Goal: Information Seeking & Learning: Compare options

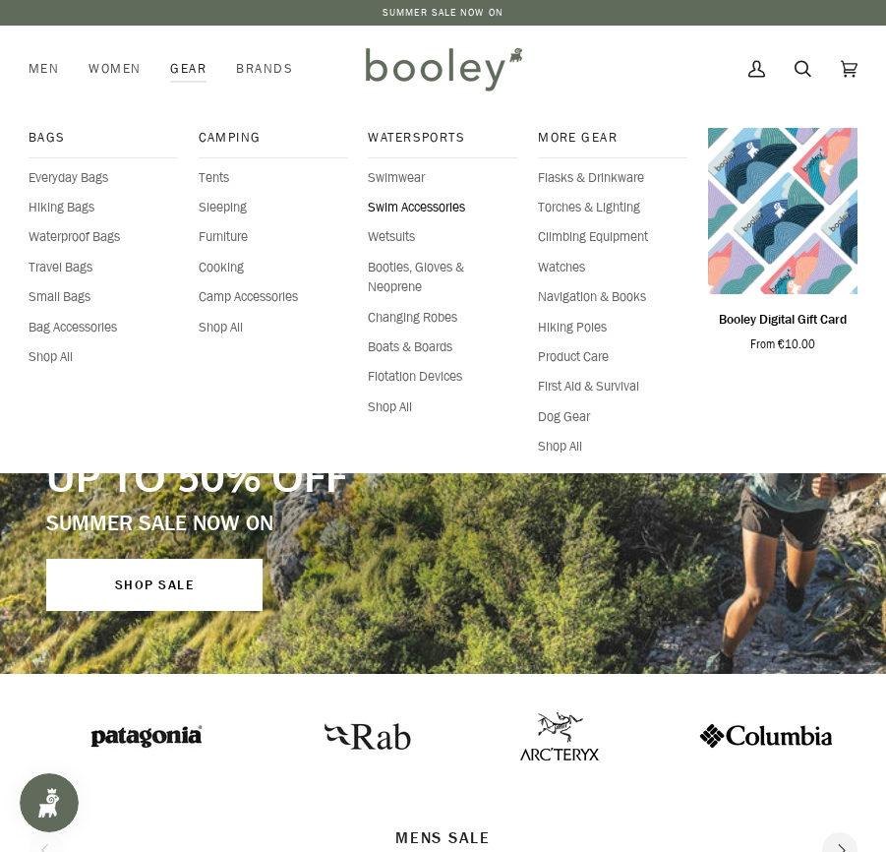
click at [374, 206] on span "Swim Accessories" at bounding box center [443, 208] width 150 height 20
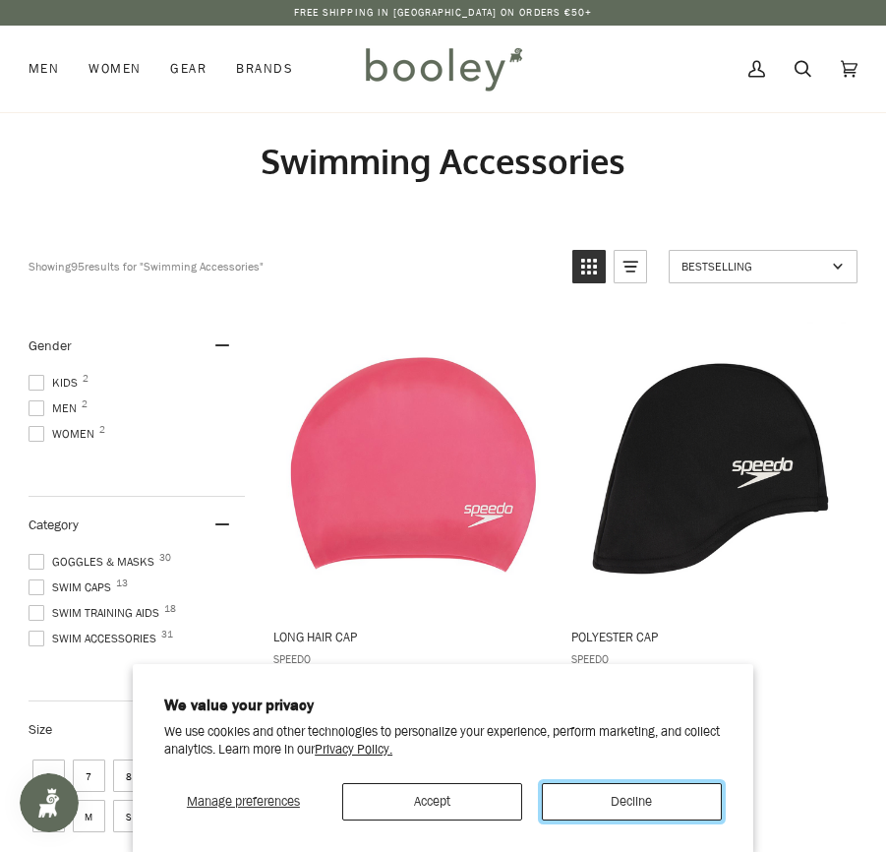
click at [636, 803] on button "Decline" at bounding box center [632, 801] width 180 height 37
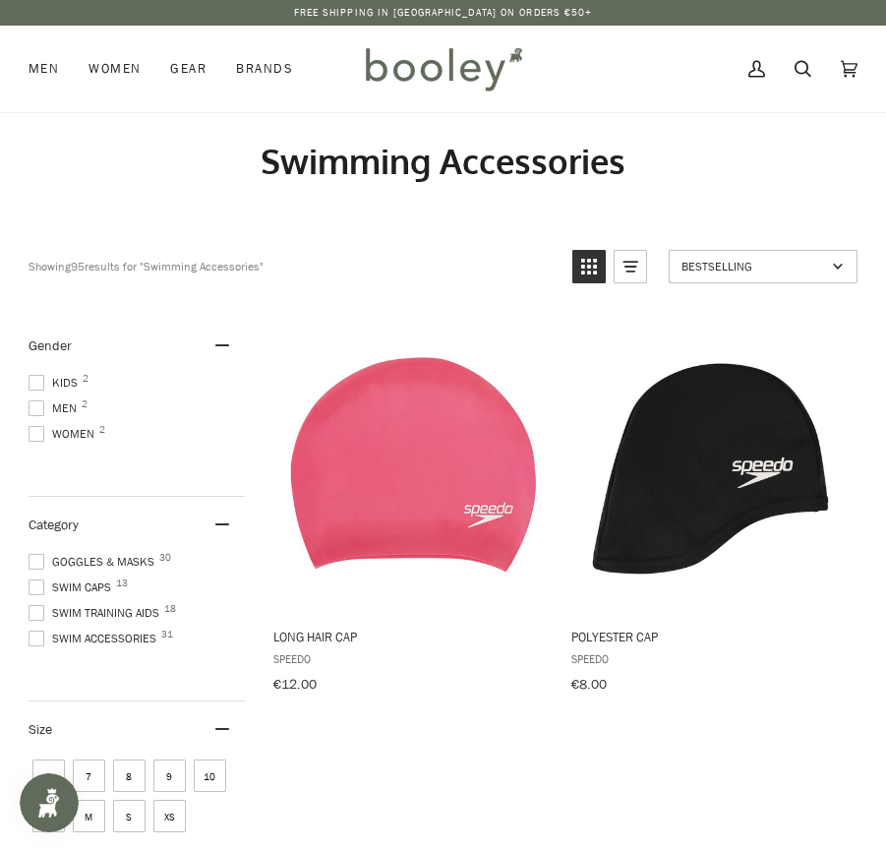
click at [37, 383] on span at bounding box center [37, 383] width 16 height 16
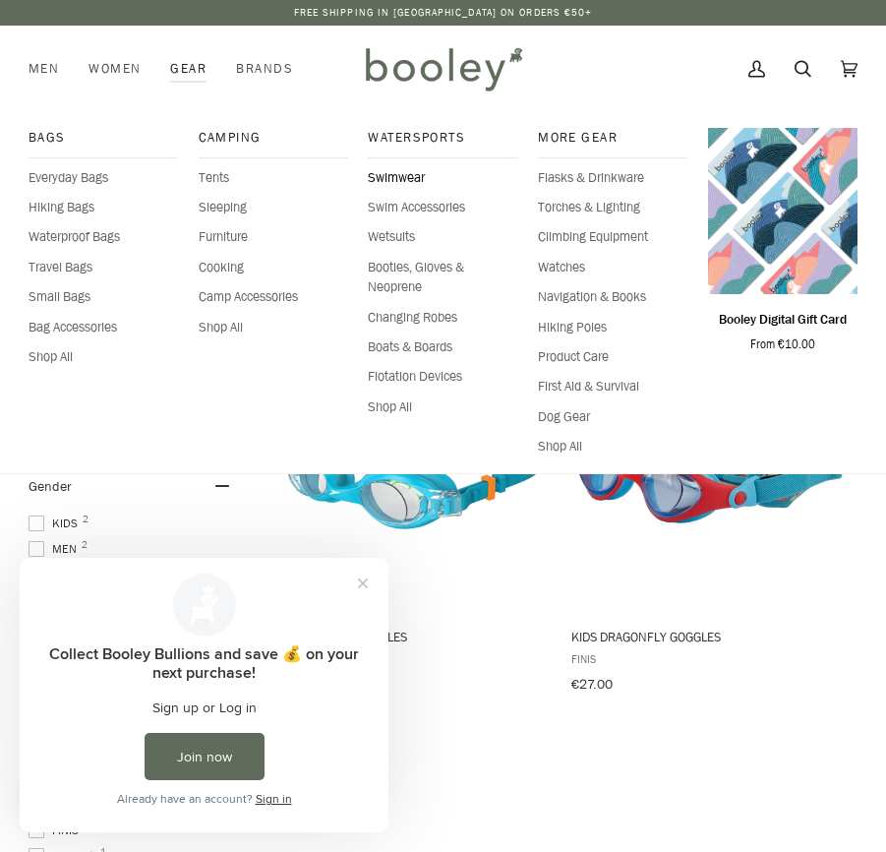
click at [384, 178] on span "Swimwear" at bounding box center [443, 178] width 150 height 20
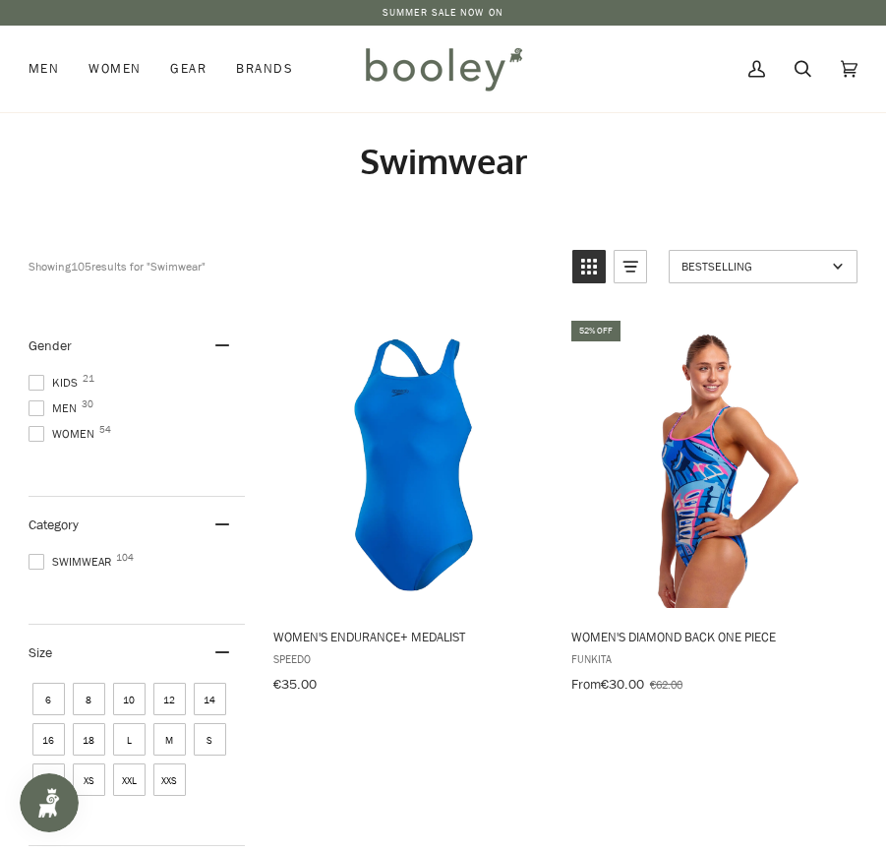
click at [31, 375] on span at bounding box center [37, 383] width 16 height 16
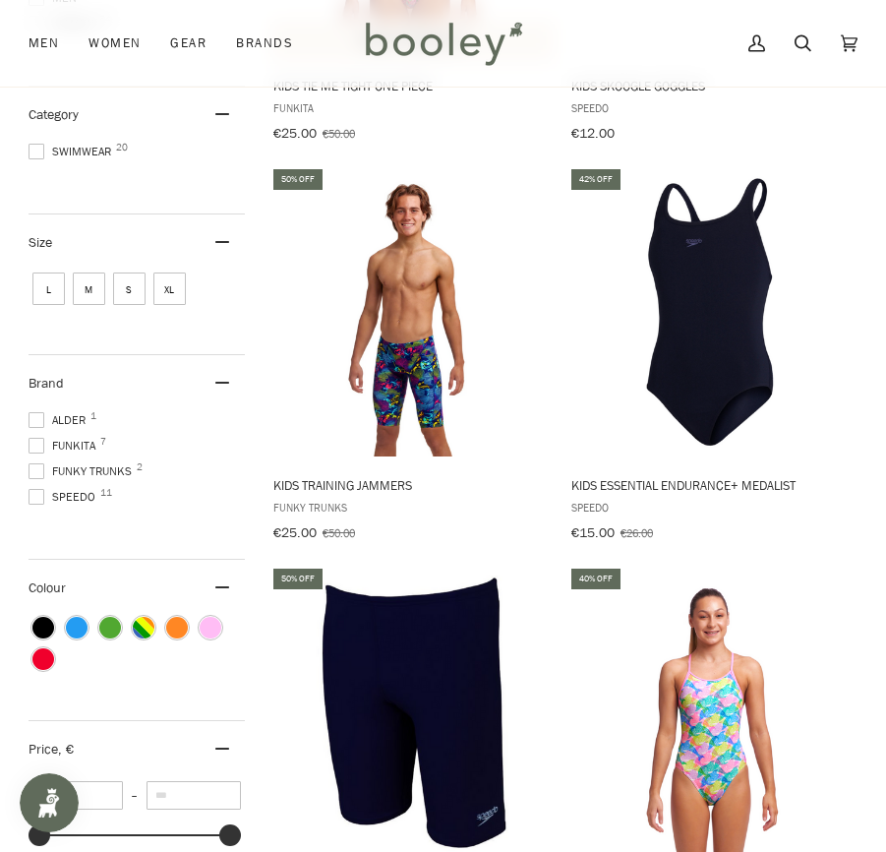
scroll to position [554, 0]
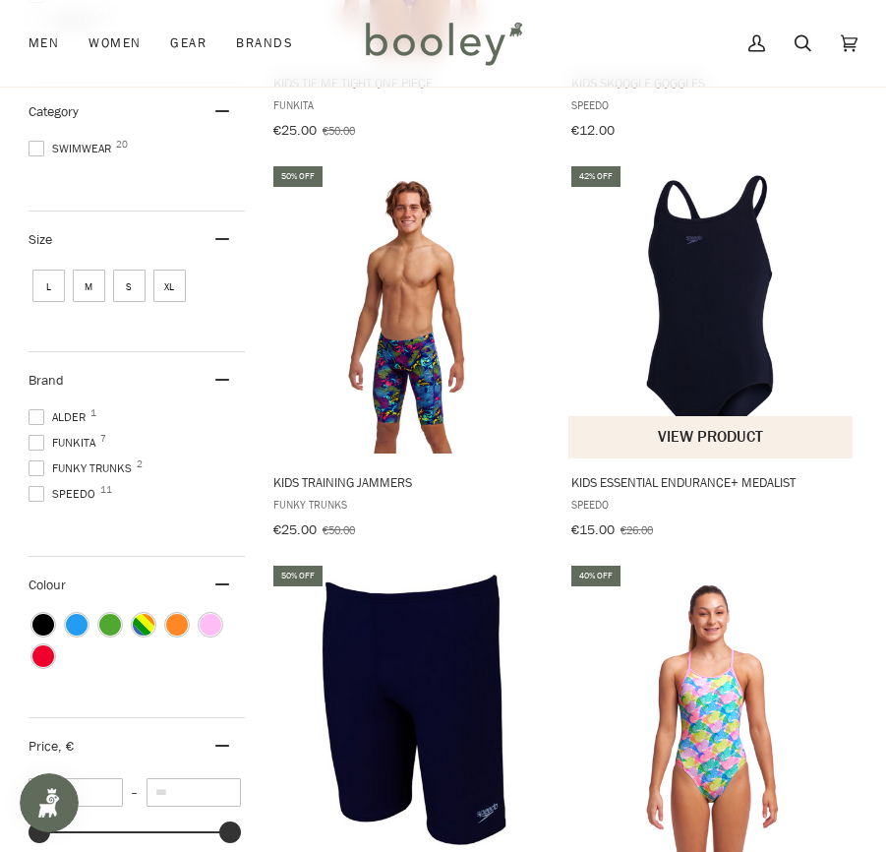
click at [705, 305] on img "Kids Essential Endurance+ Medalist" at bounding box center [712, 310] width 286 height 286
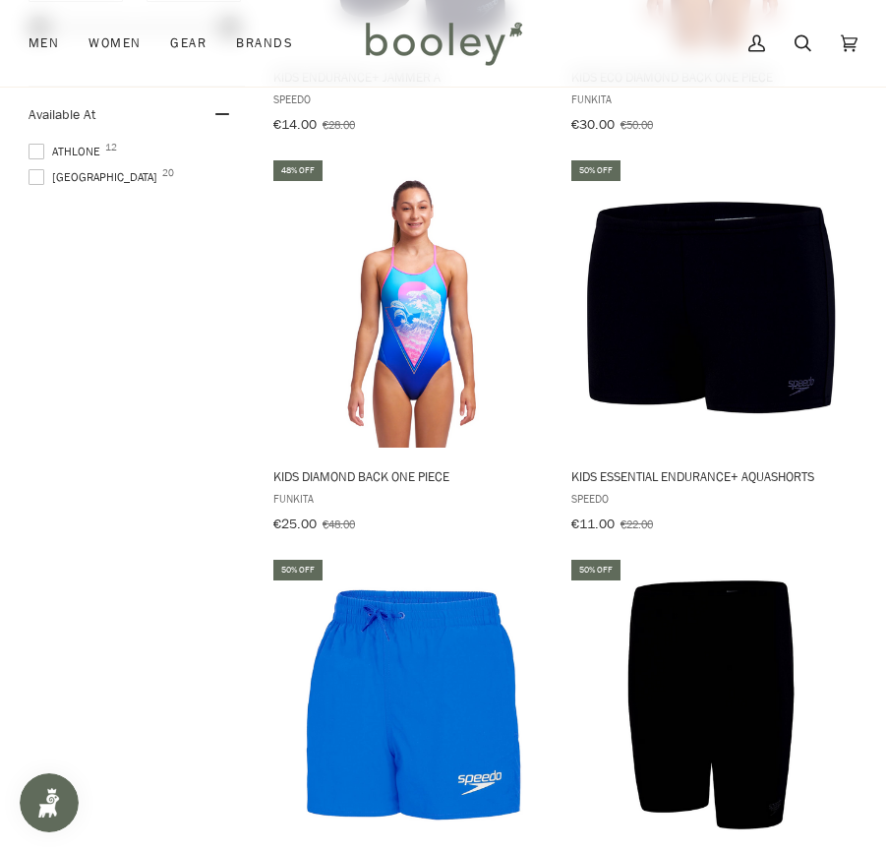
scroll to position [1395, 0]
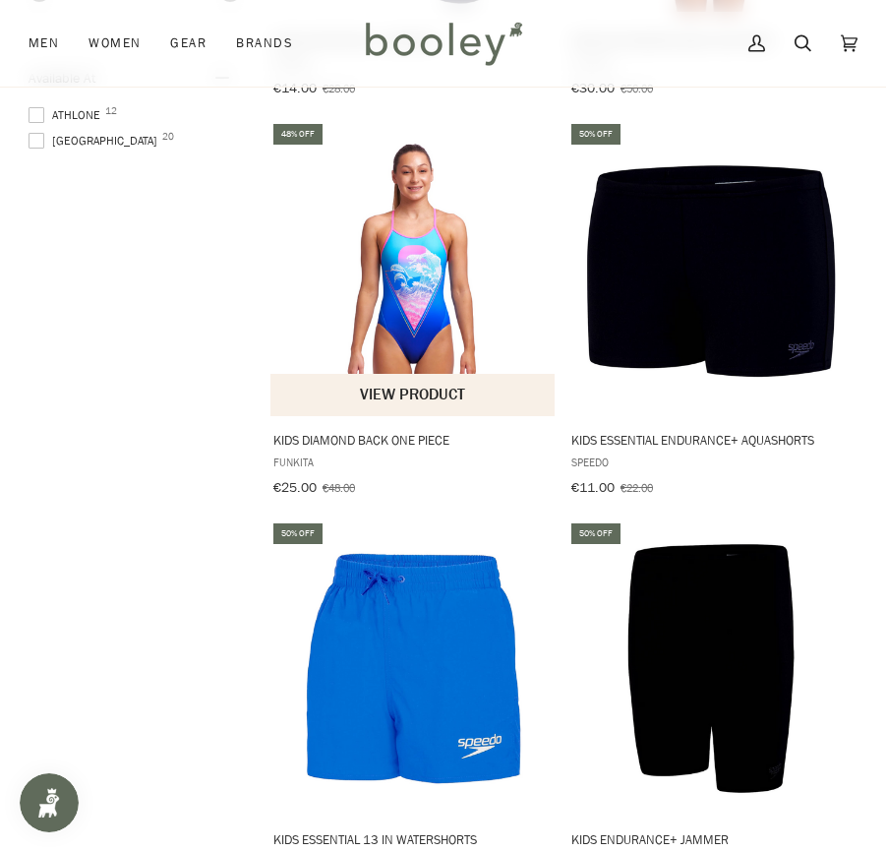
click at [403, 319] on img "Kids Diamond Back One Piece" at bounding box center [414, 269] width 286 height 286
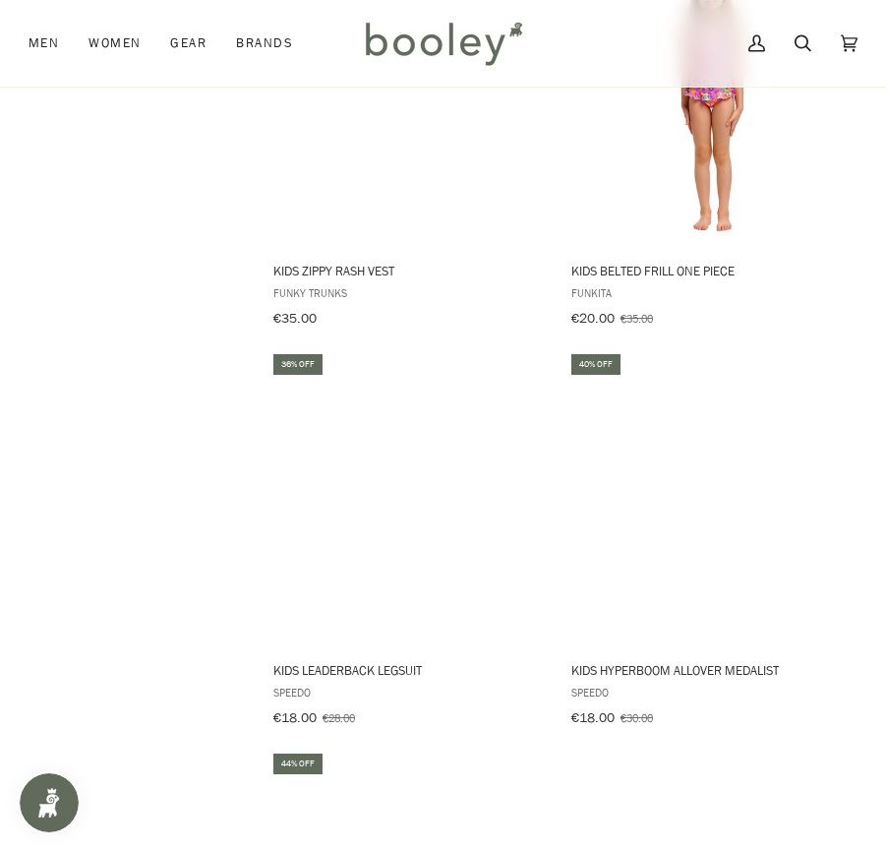
scroll to position [2805, 0]
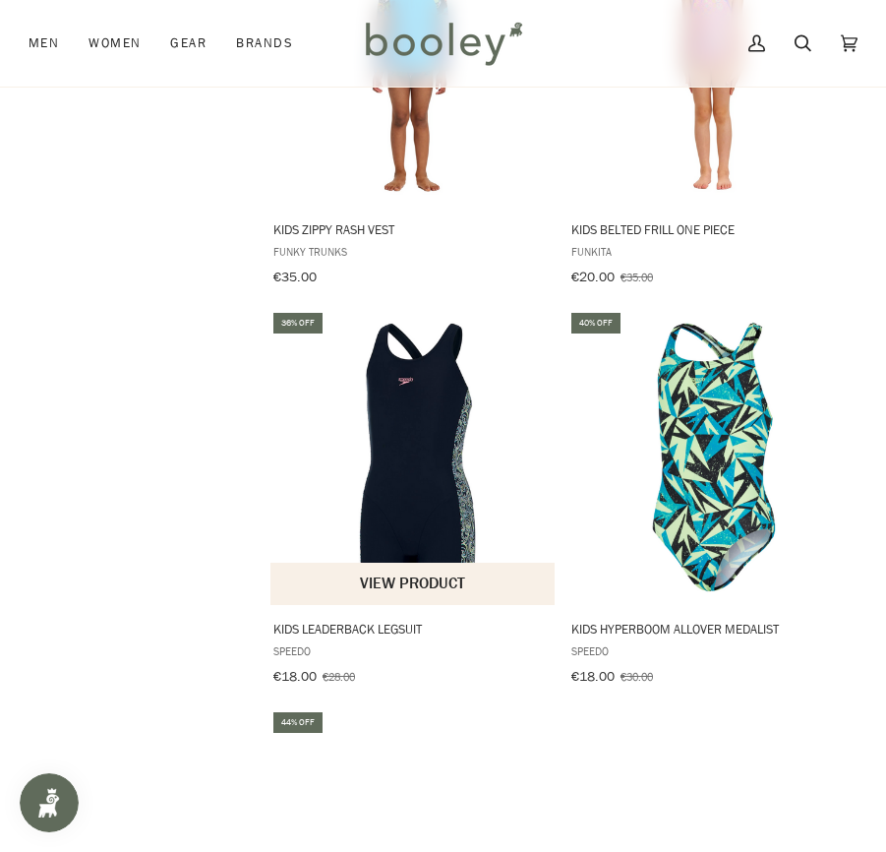
click at [452, 463] on img "Kids Leaderback Legsuit" at bounding box center [414, 457] width 286 height 286
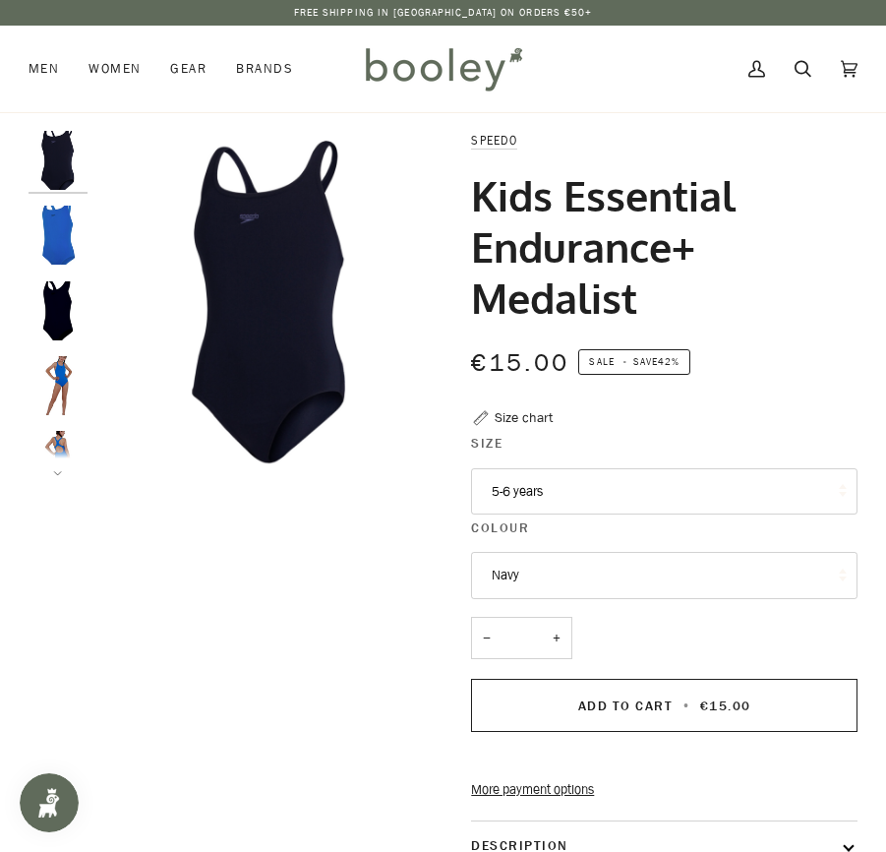
click at [640, 502] on button "5-6 years" at bounding box center [664, 491] width 387 height 47
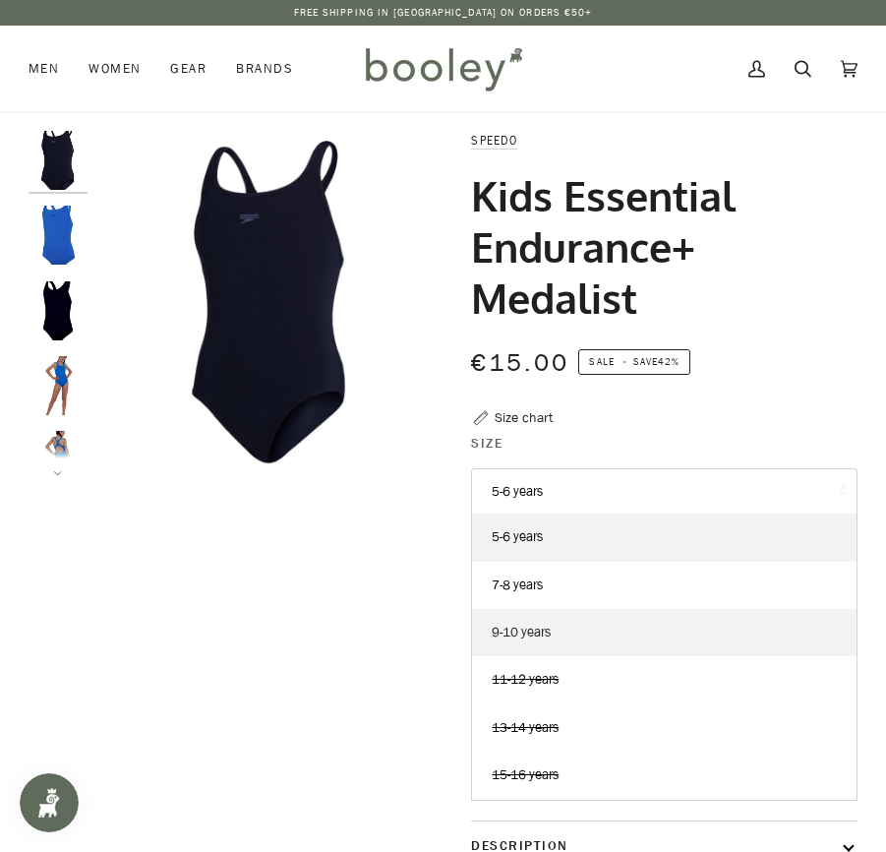
click at [588, 630] on link "9-10 years" at bounding box center [664, 632] width 385 height 47
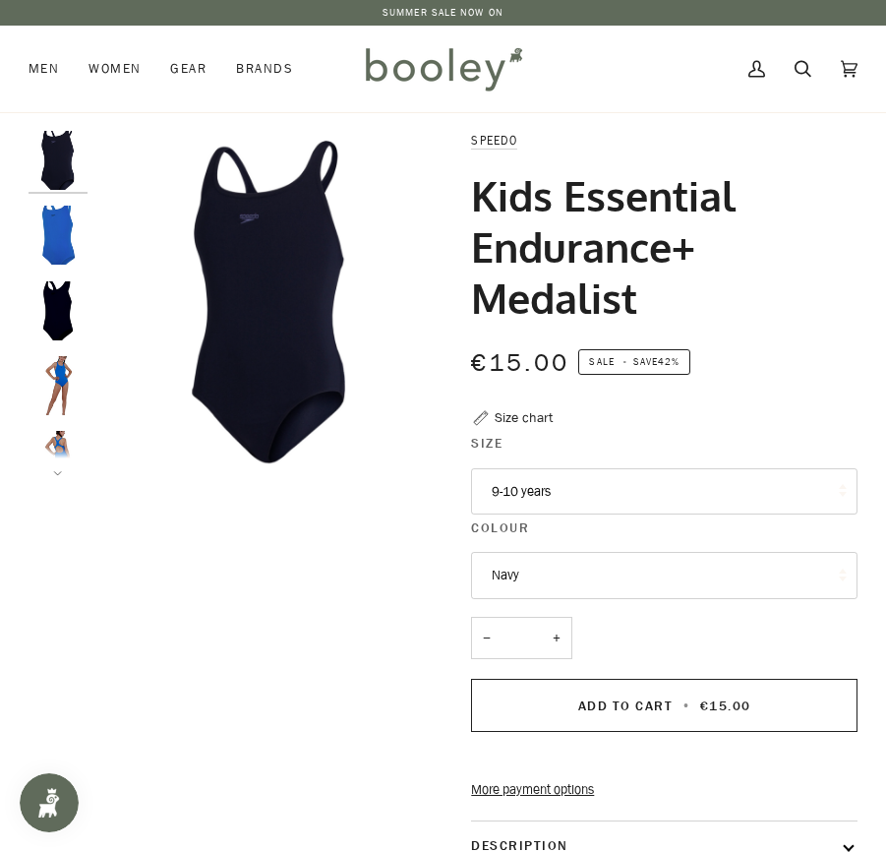
click at [66, 256] on img "Speedo Kids Essential Endurance+ Medalist Blue - Booley Galway" at bounding box center [58, 235] width 59 height 59
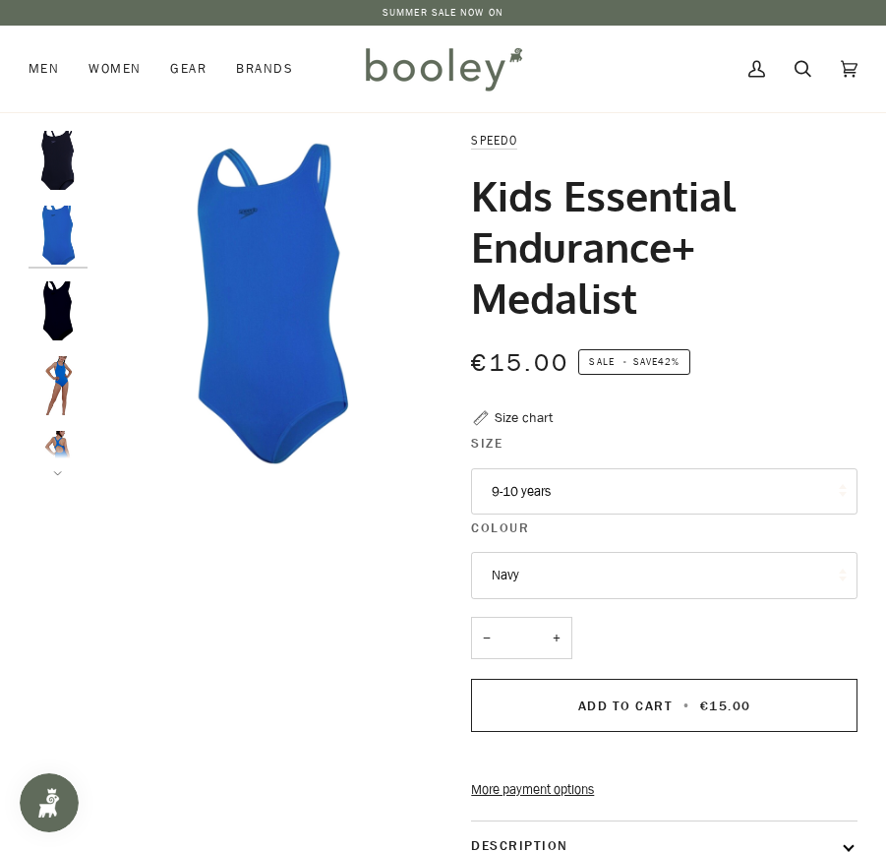
click at [63, 293] on img "Speedo Kids Essential Endurance+ Medalist Black - Booley Galway" at bounding box center [58, 310] width 59 height 59
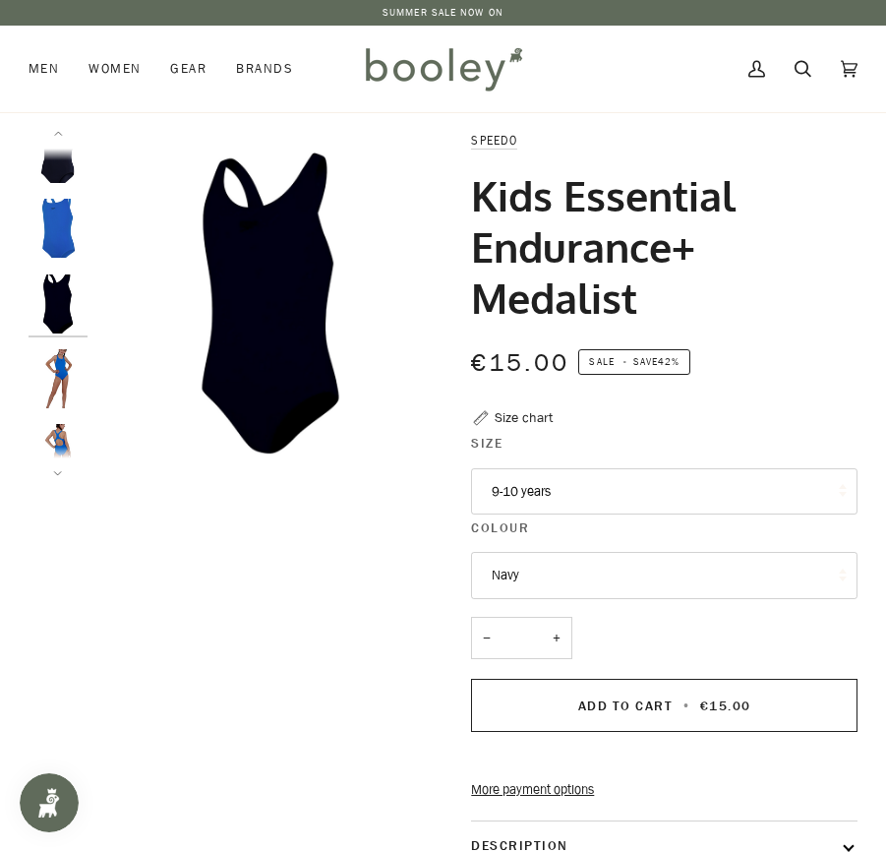
click at [67, 357] on img "Speedo Kids Essential Endurance+ Medalist - Booley Galway" at bounding box center [58, 378] width 59 height 59
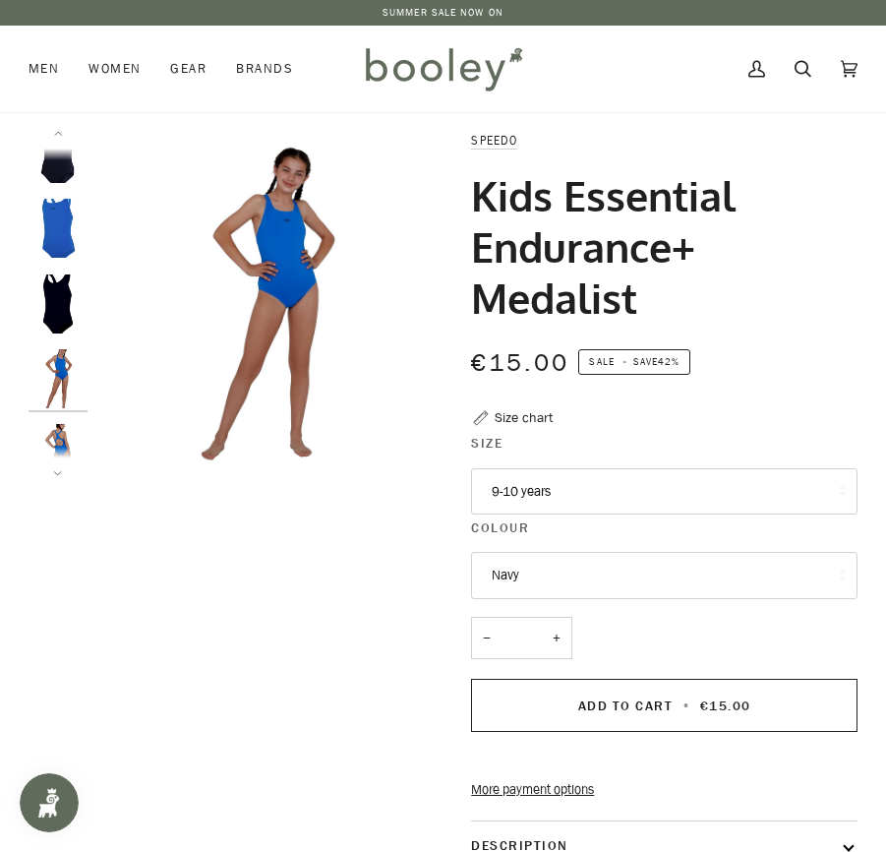
scroll to position [82, 0]
click at [64, 415] on div at bounding box center [63, 304] width 69 height 346
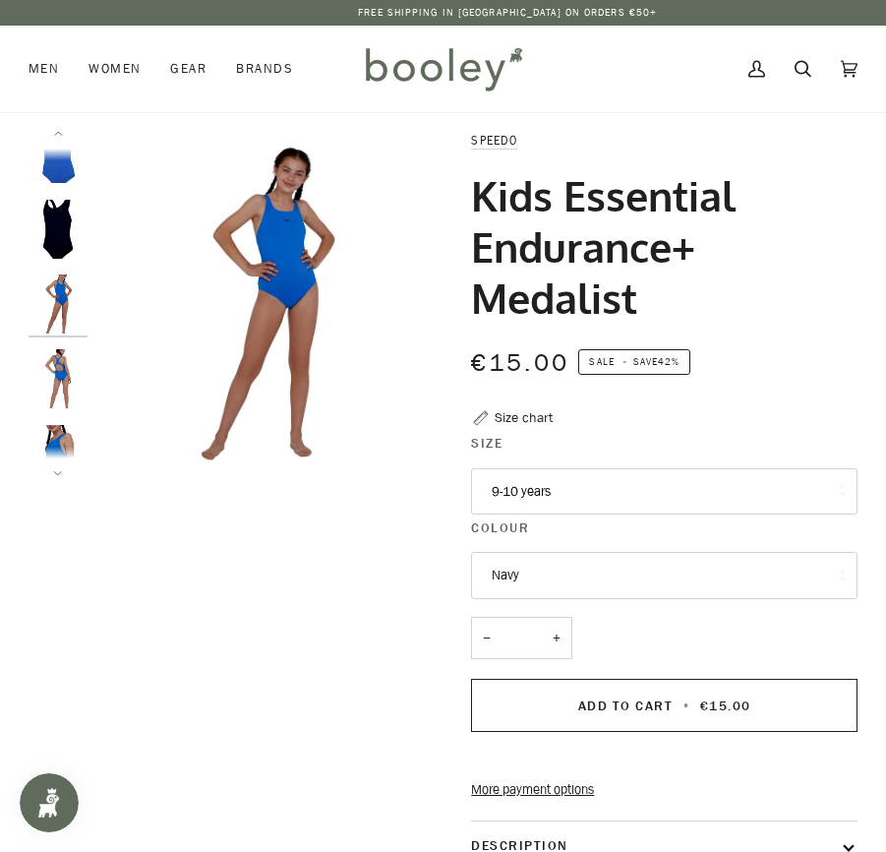
click at [61, 432] on img "Speedo Kids Essential Endurance+ Medalist - Booley Galway" at bounding box center [58, 454] width 59 height 59
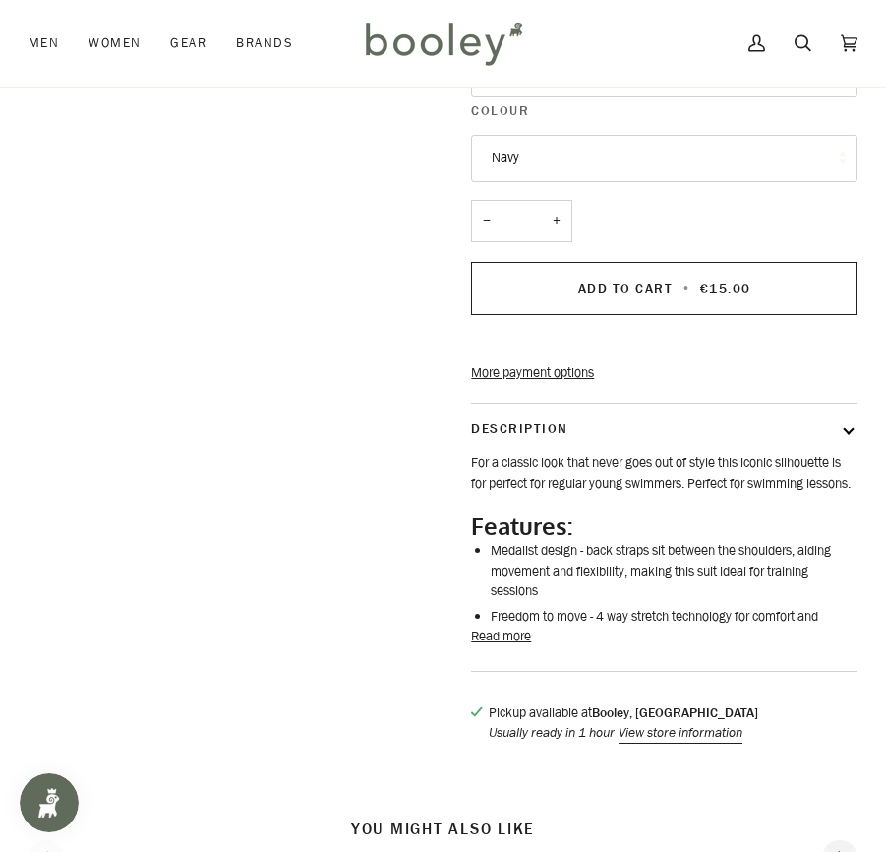
scroll to position [459, 0]
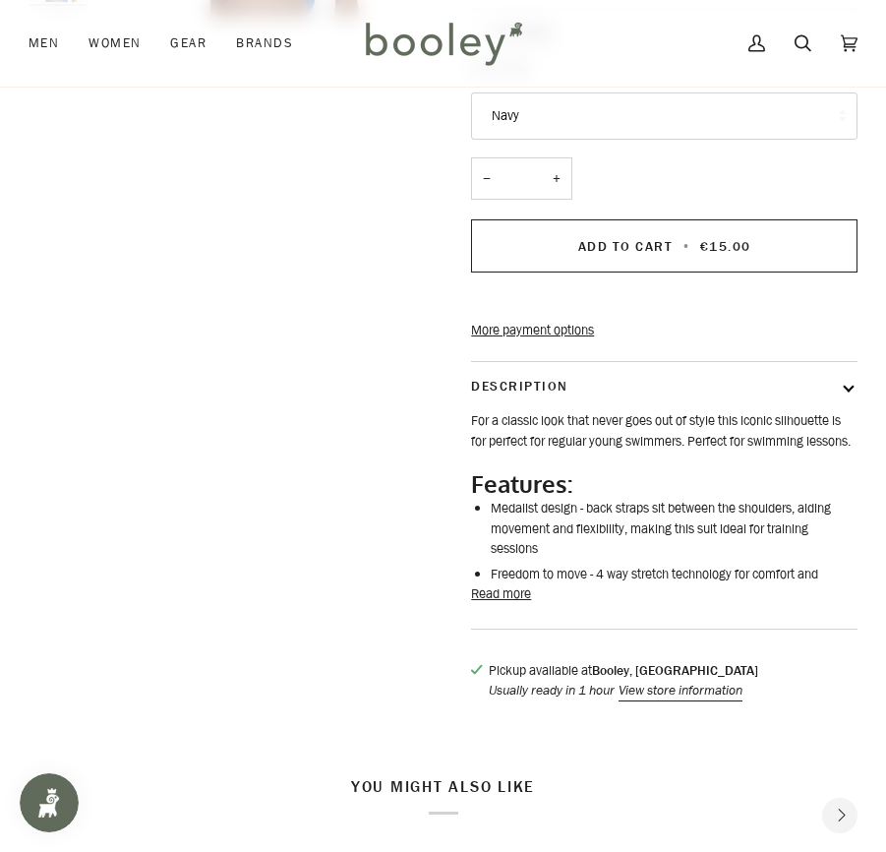
click at [516, 604] on button "Read more" at bounding box center [501, 594] width 60 height 20
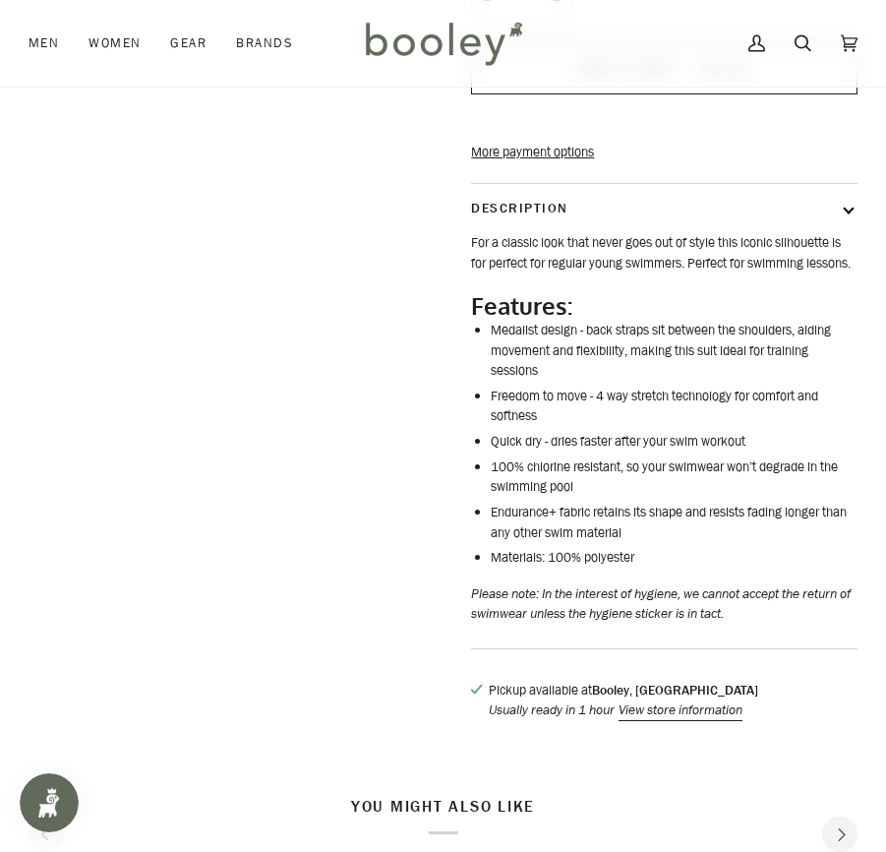
scroll to position [638, 0]
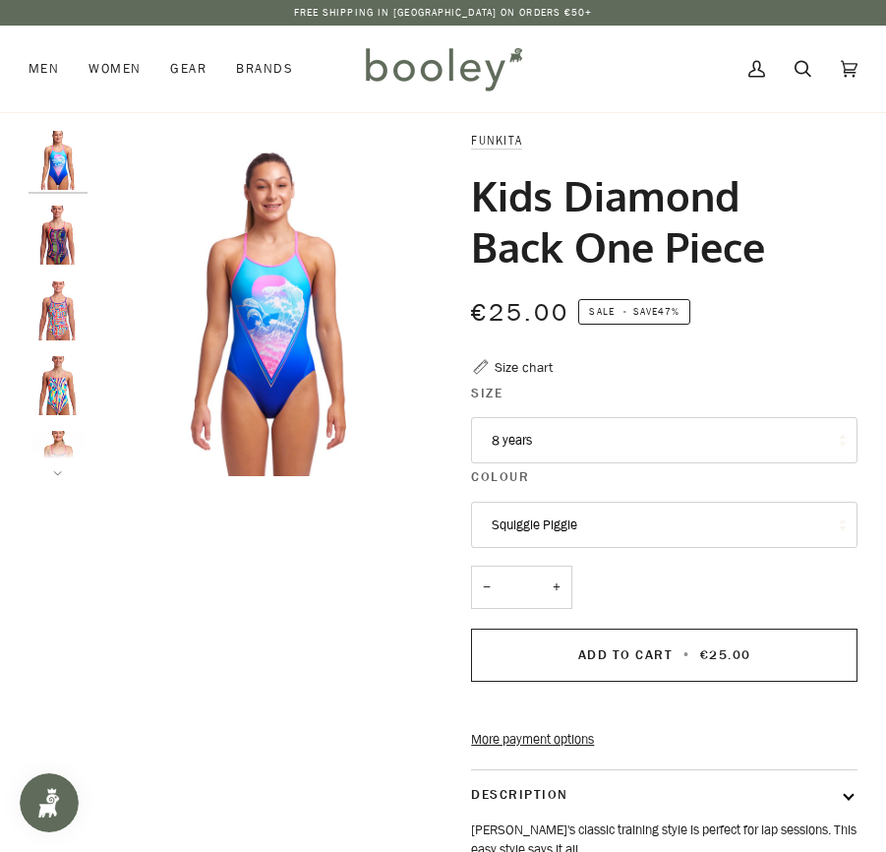
click at [576, 430] on button "8 years" at bounding box center [664, 440] width 387 height 47
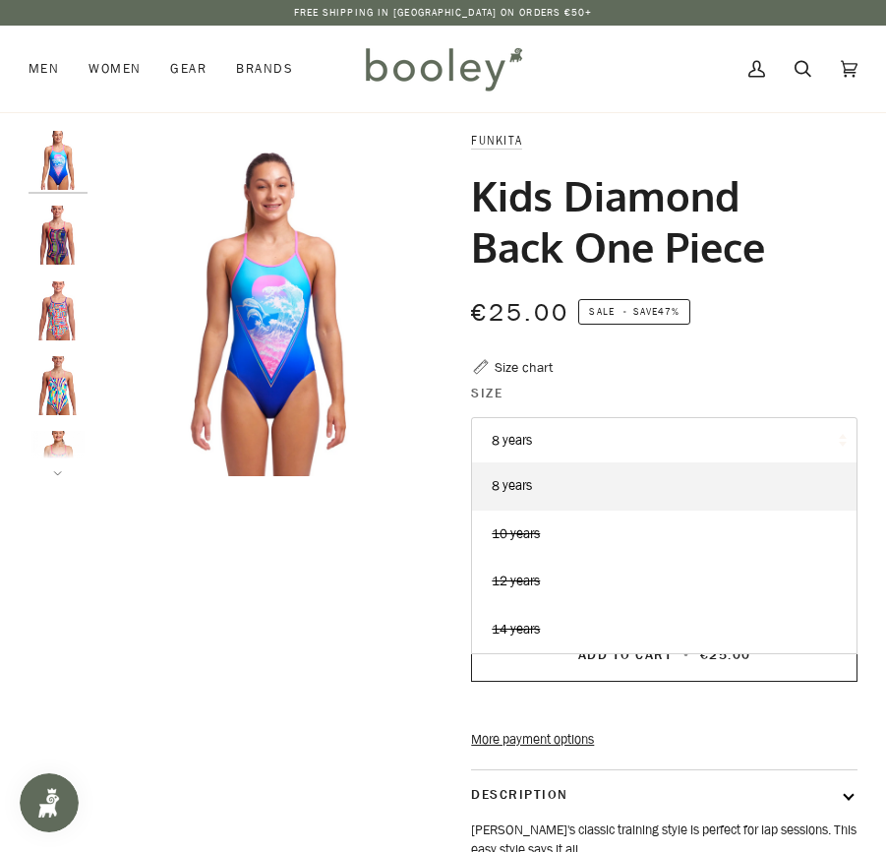
click at [576, 430] on button "8 years" at bounding box center [664, 440] width 387 height 47
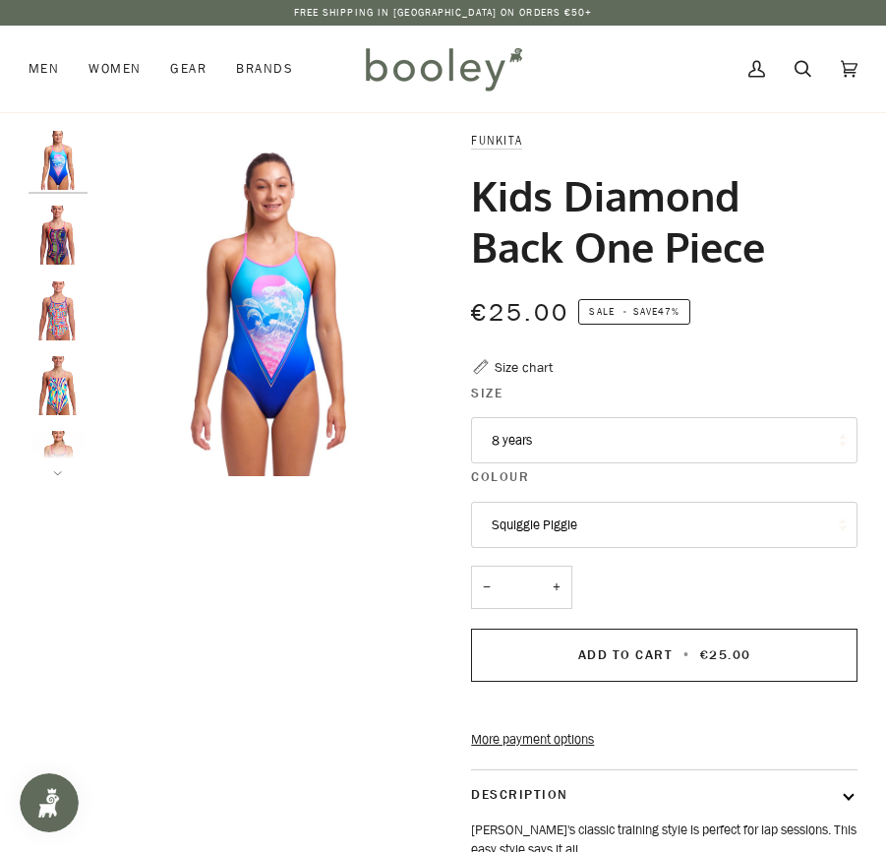
click at [70, 265] on div at bounding box center [63, 304] width 69 height 346
click at [60, 253] on img "Kids Diamond Back One Piece Squiggle Piggle - booley Galway" at bounding box center [58, 235] width 59 height 59
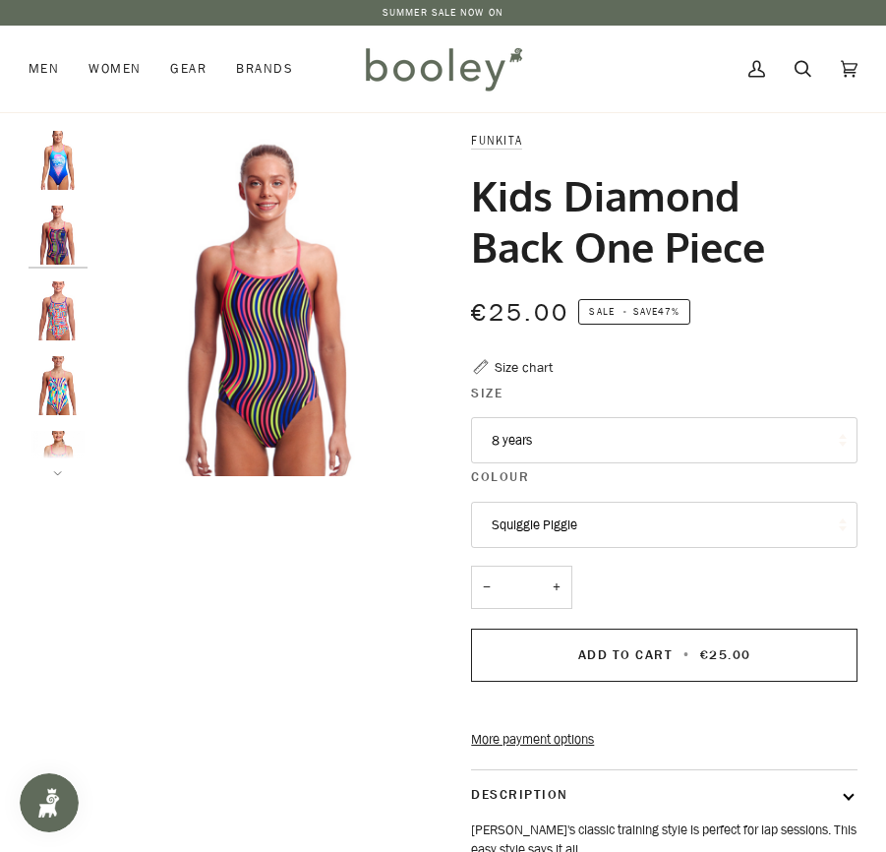
click at [552, 431] on button "8 years" at bounding box center [664, 440] width 387 height 47
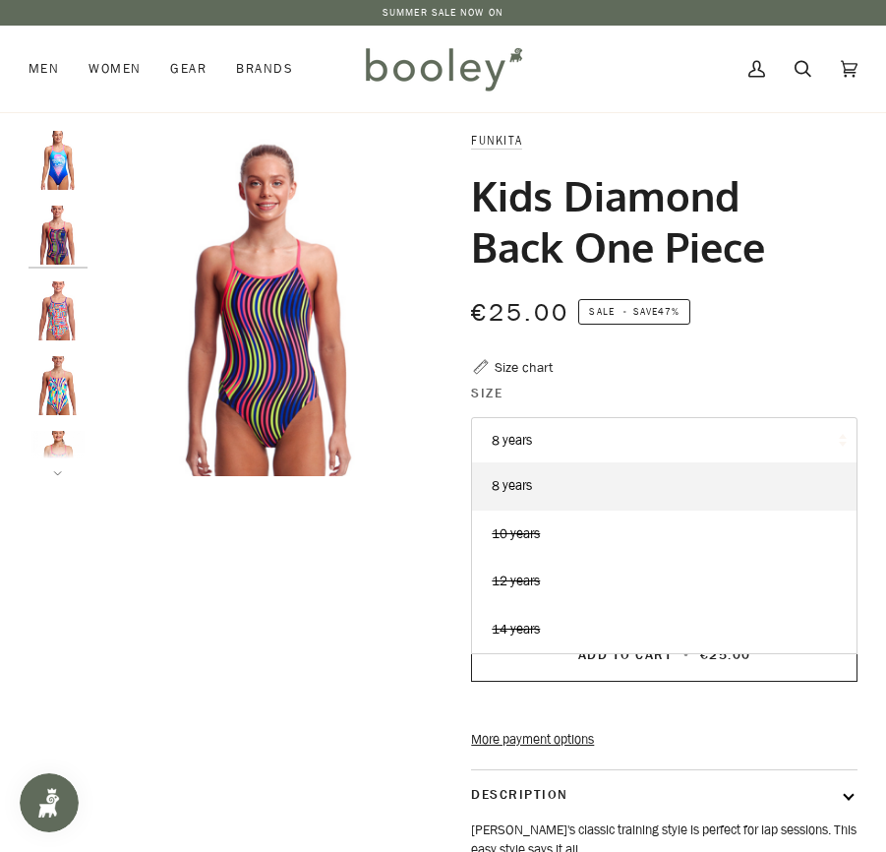
click at [552, 431] on button "8 years" at bounding box center [664, 440] width 387 height 47
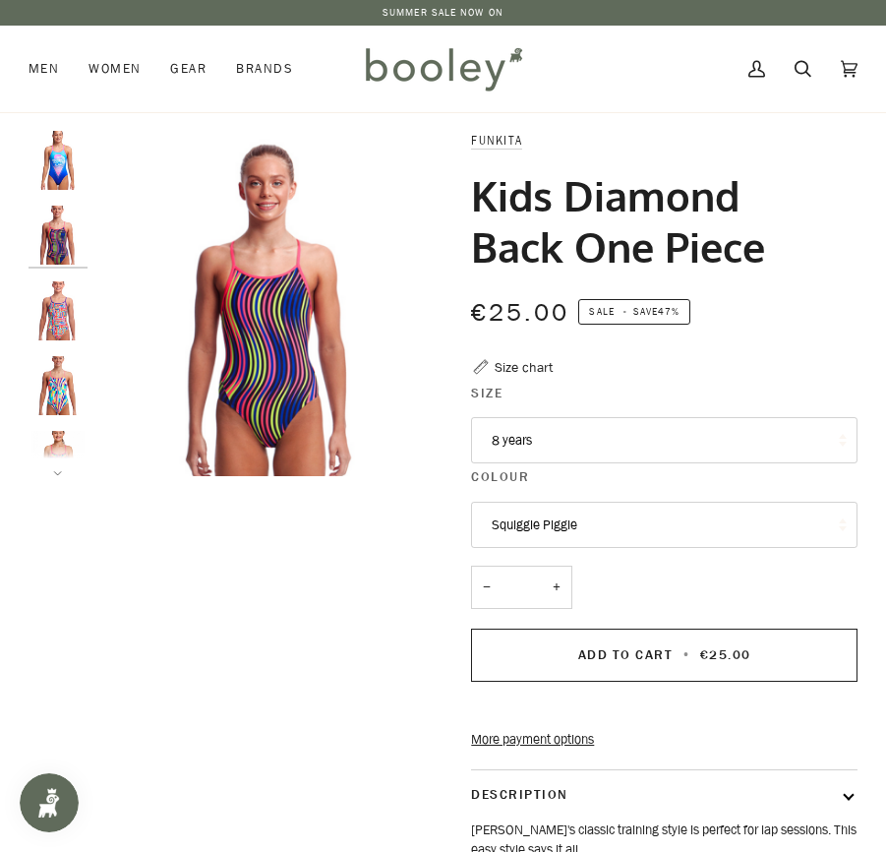
click at [58, 324] on img "Kids Diamond Back One Piece Top Spot - booley Galway" at bounding box center [58, 310] width 59 height 59
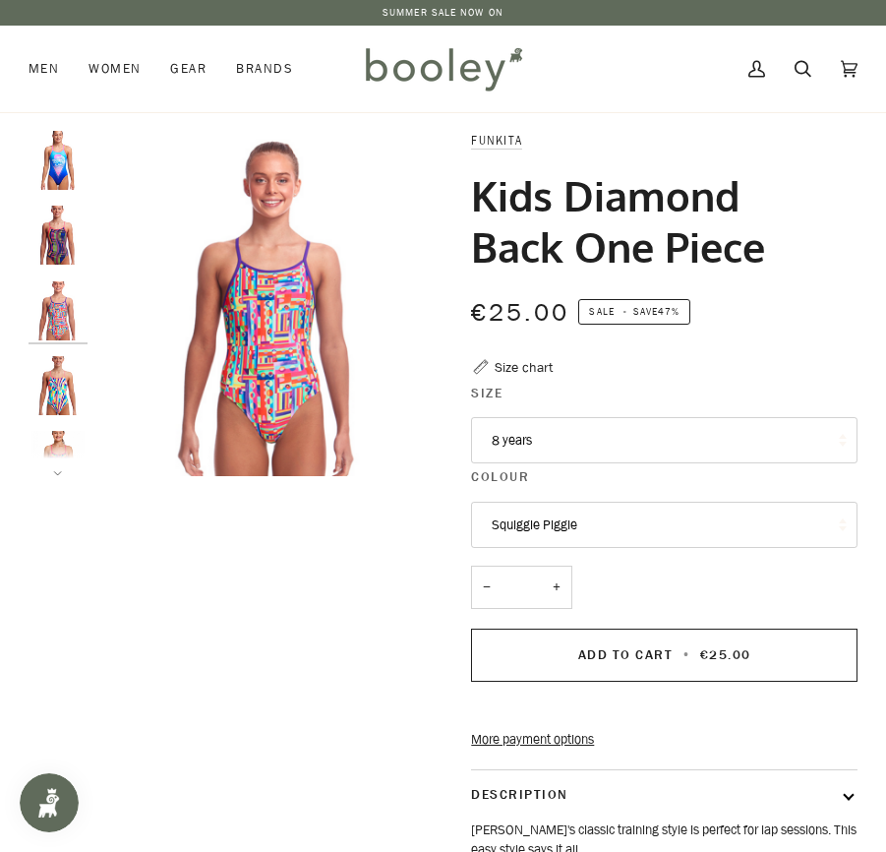
scroll to position [7, 0]
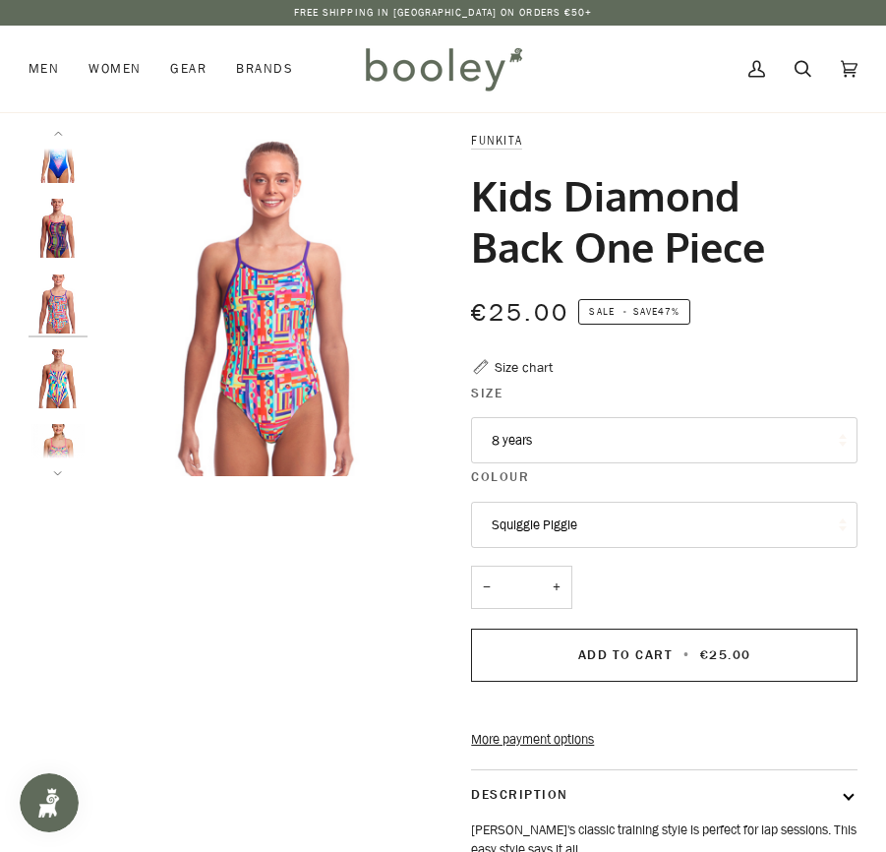
click at [526, 522] on button "Squiggle Piggle" at bounding box center [664, 525] width 387 height 47
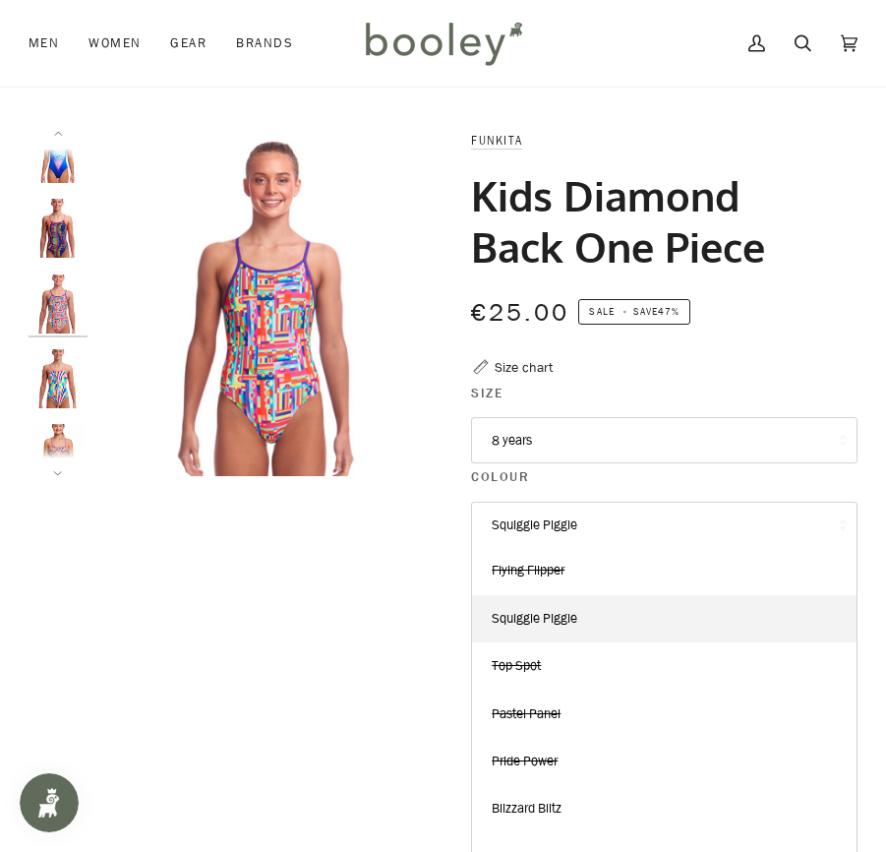
scroll to position [34, 0]
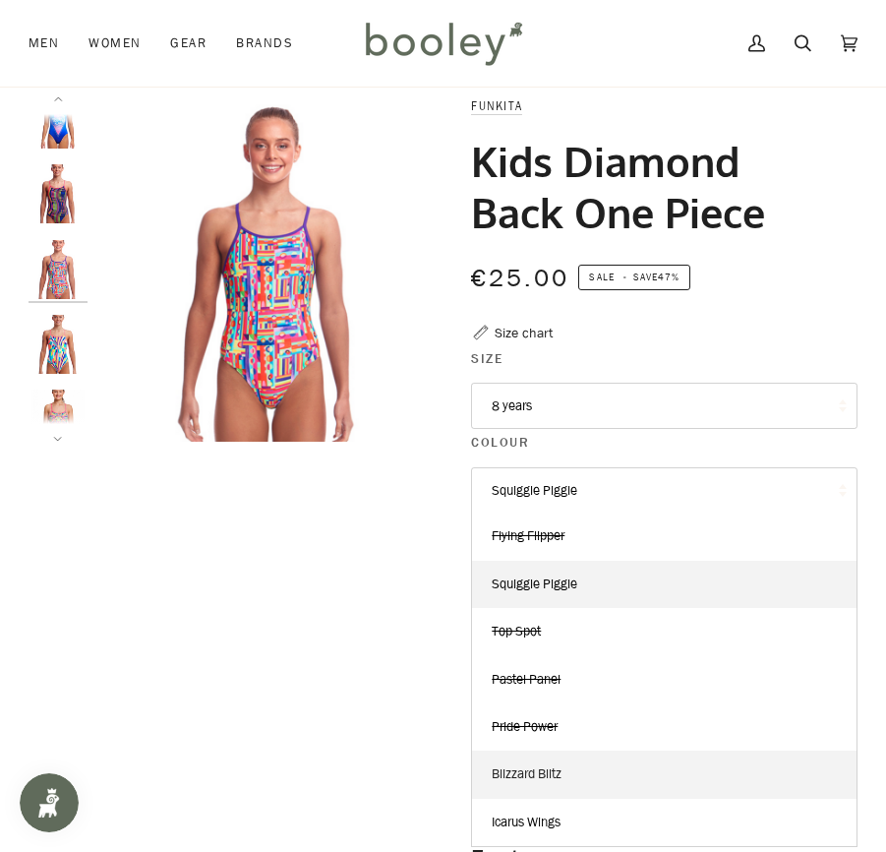
click at [538, 773] on span "Blizzard Blitz" at bounding box center [527, 773] width 70 height 19
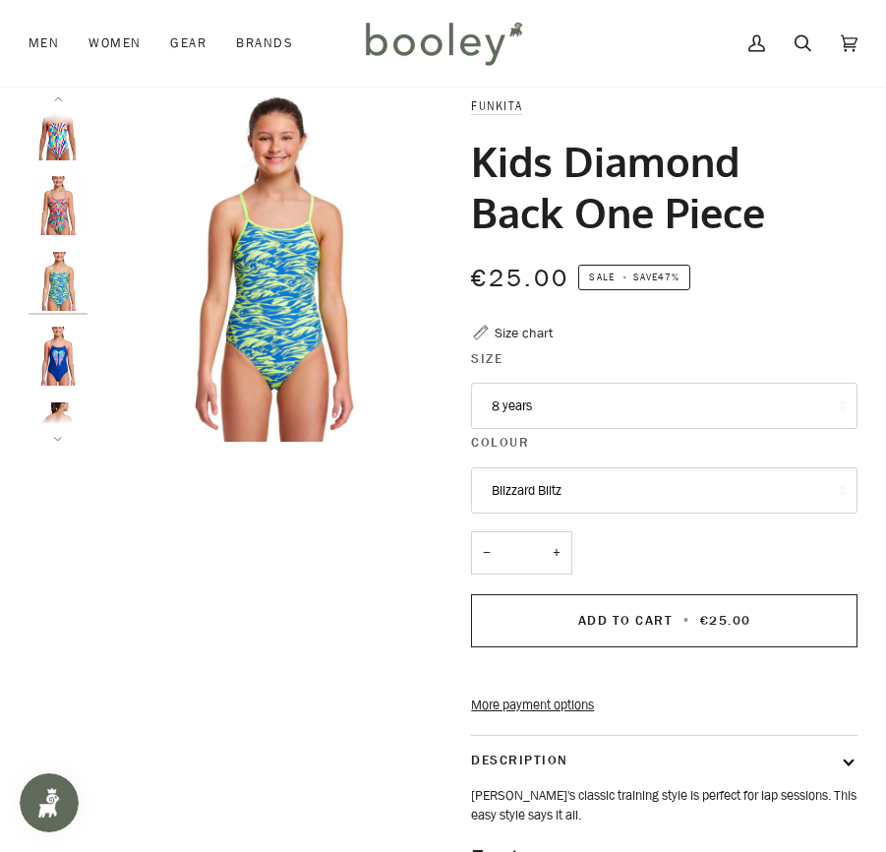
scroll to position [232, 0]
click at [539, 404] on button "8 years" at bounding box center [664, 406] width 387 height 47
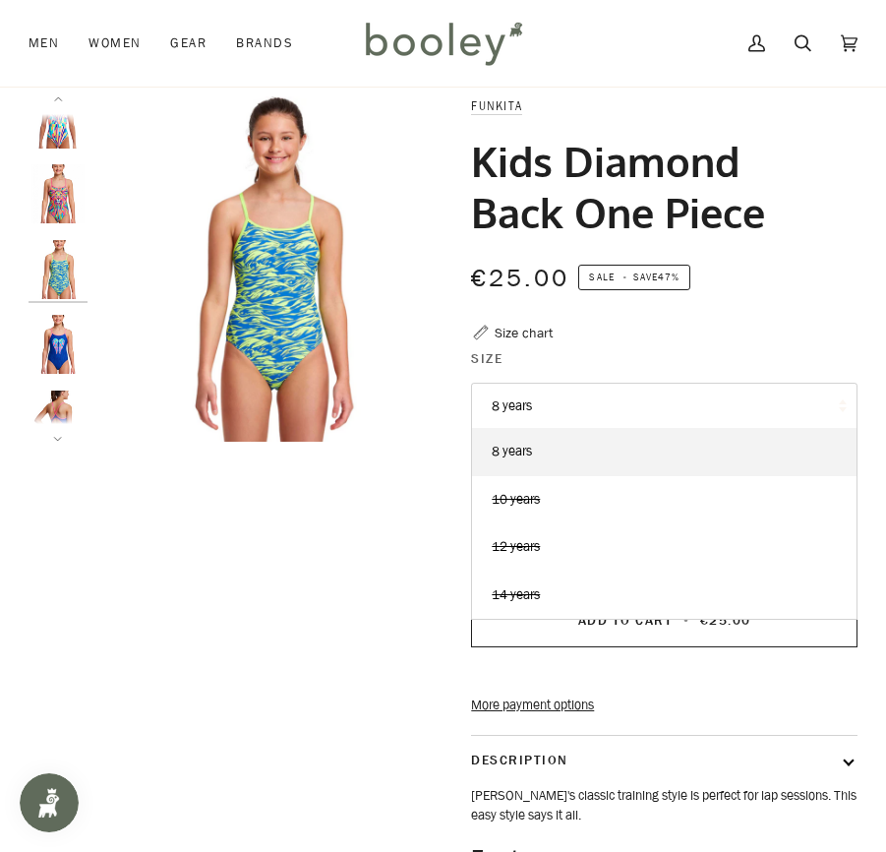
click at [539, 404] on button "8 years" at bounding box center [664, 406] width 387 height 47
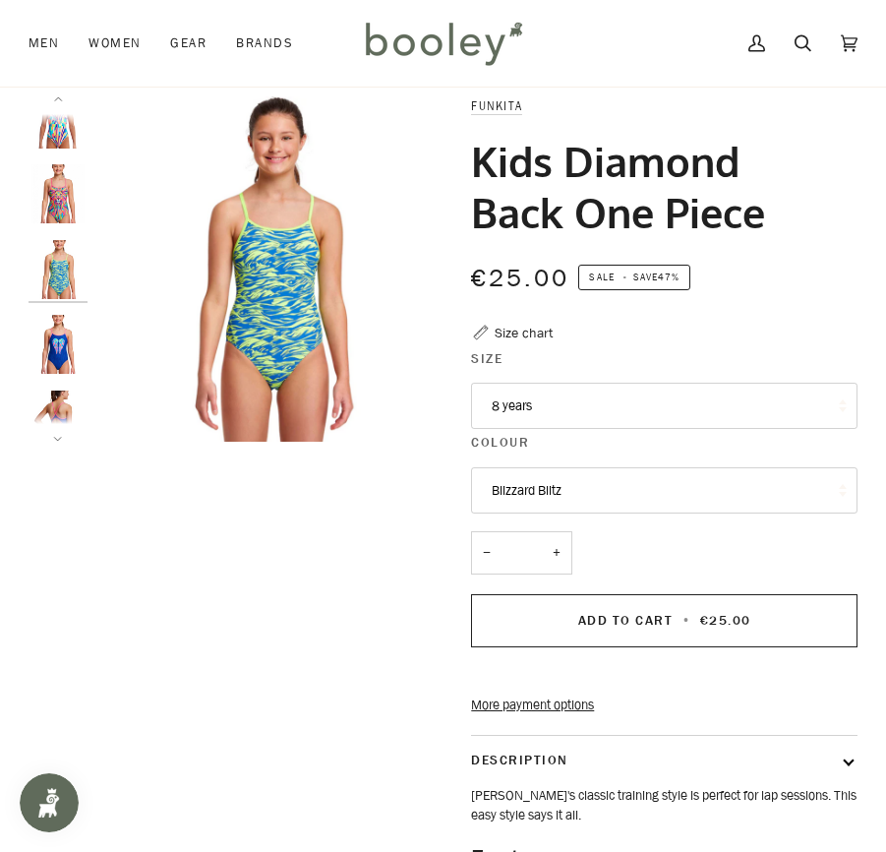
click at [537, 488] on button "Blizzard Blitz" at bounding box center [664, 490] width 387 height 47
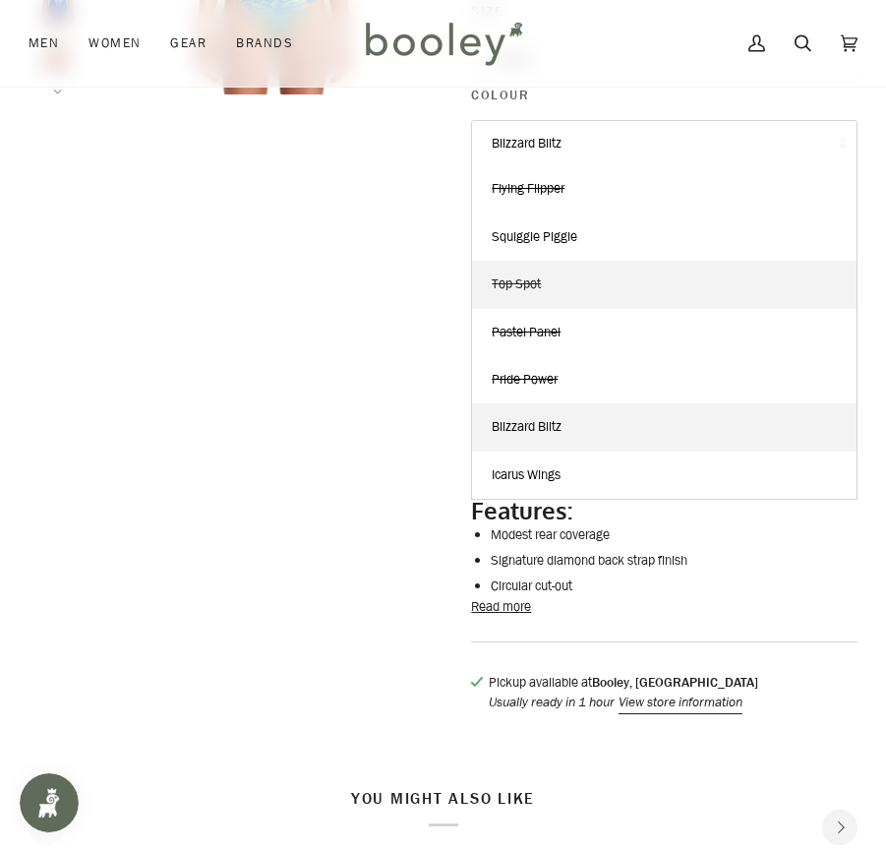
scroll to position [412, 0]
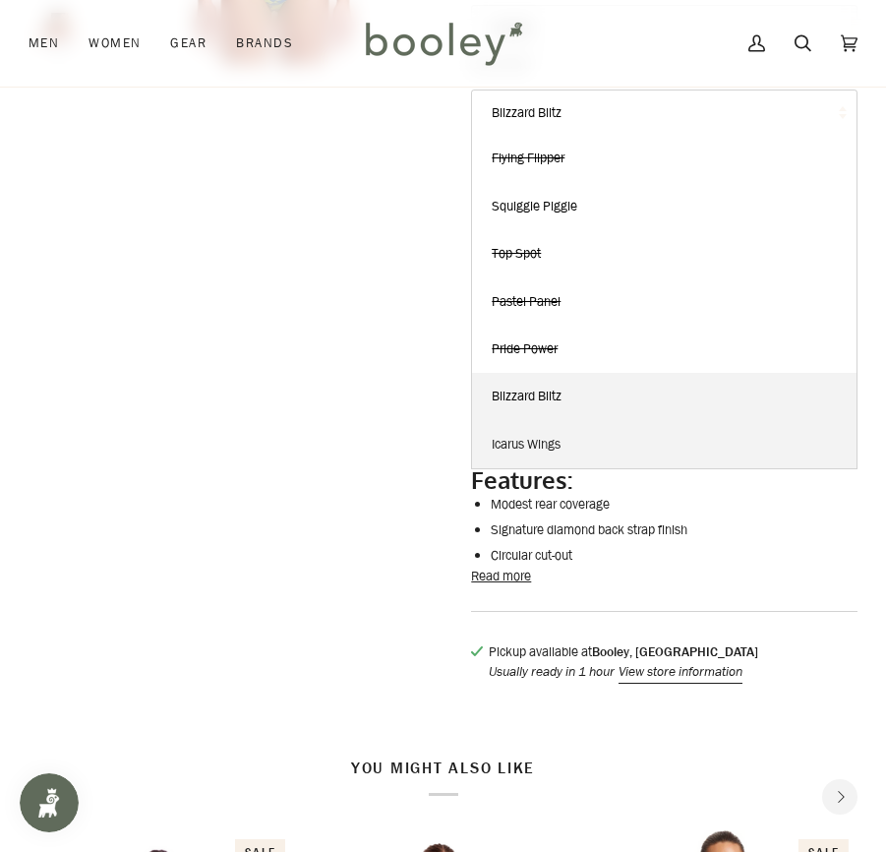
click at [539, 455] on link "Icarus Wings" at bounding box center [664, 444] width 385 height 47
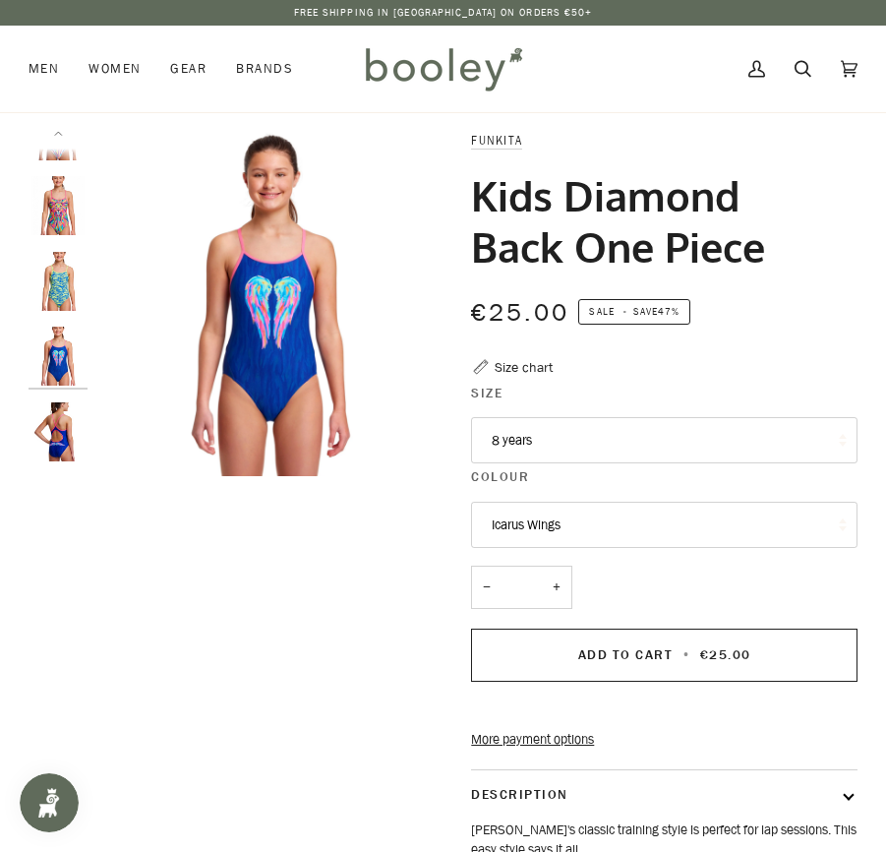
click at [543, 438] on button "8 years" at bounding box center [664, 440] width 387 height 47
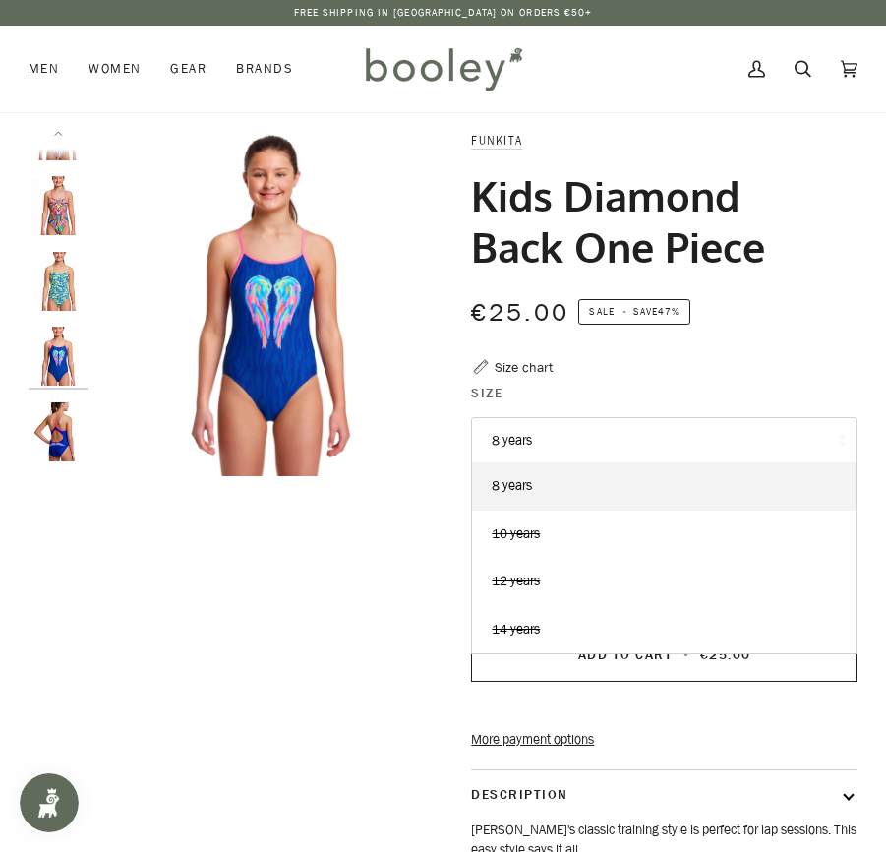
click at [543, 438] on button "8 years" at bounding box center [664, 440] width 387 height 47
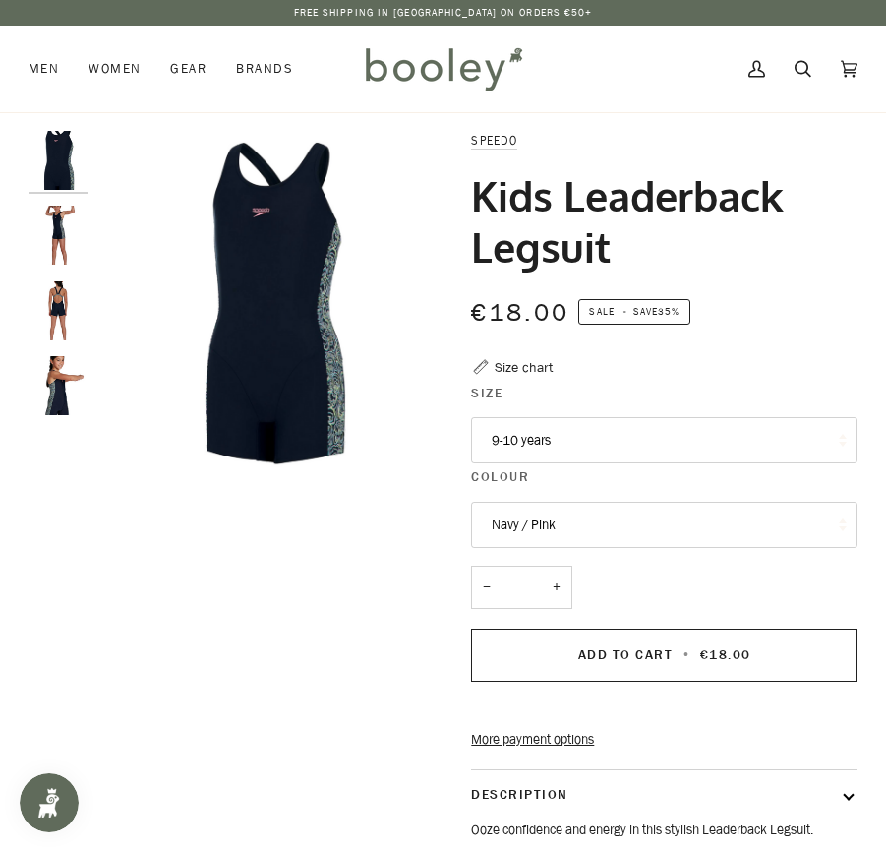
click at [57, 242] on img "Speedo Kids Leaderback Legsuit - Booley Galway" at bounding box center [58, 235] width 59 height 59
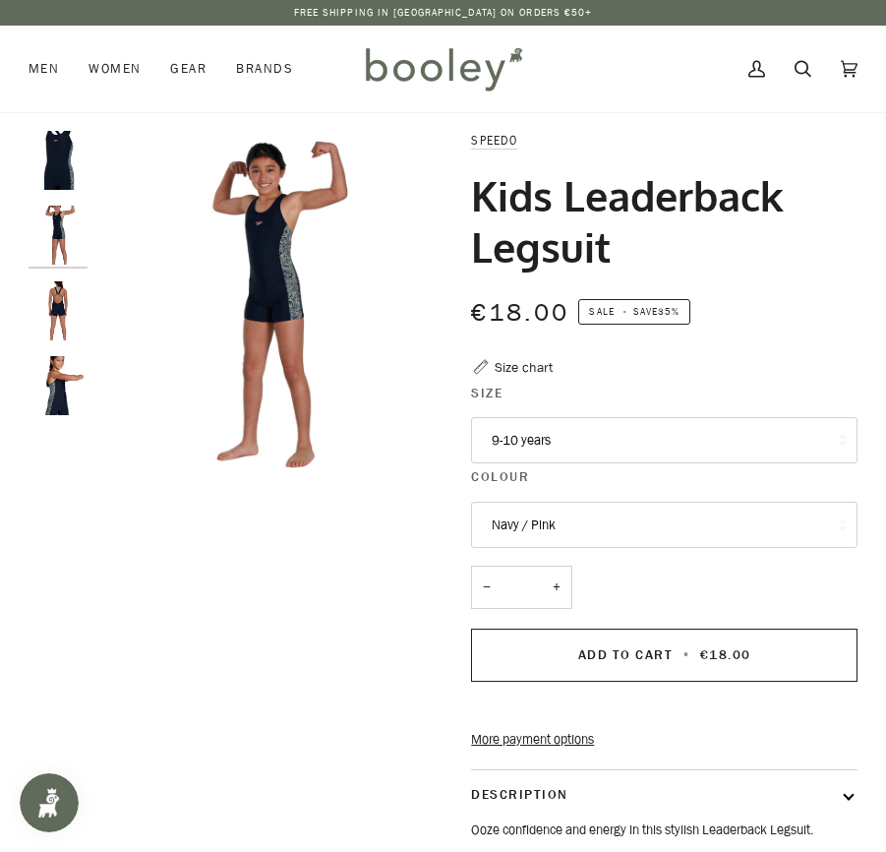
click at [56, 291] on img "Speedo Kids Leaderback Legsuit - Booley Galway" at bounding box center [58, 310] width 59 height 59
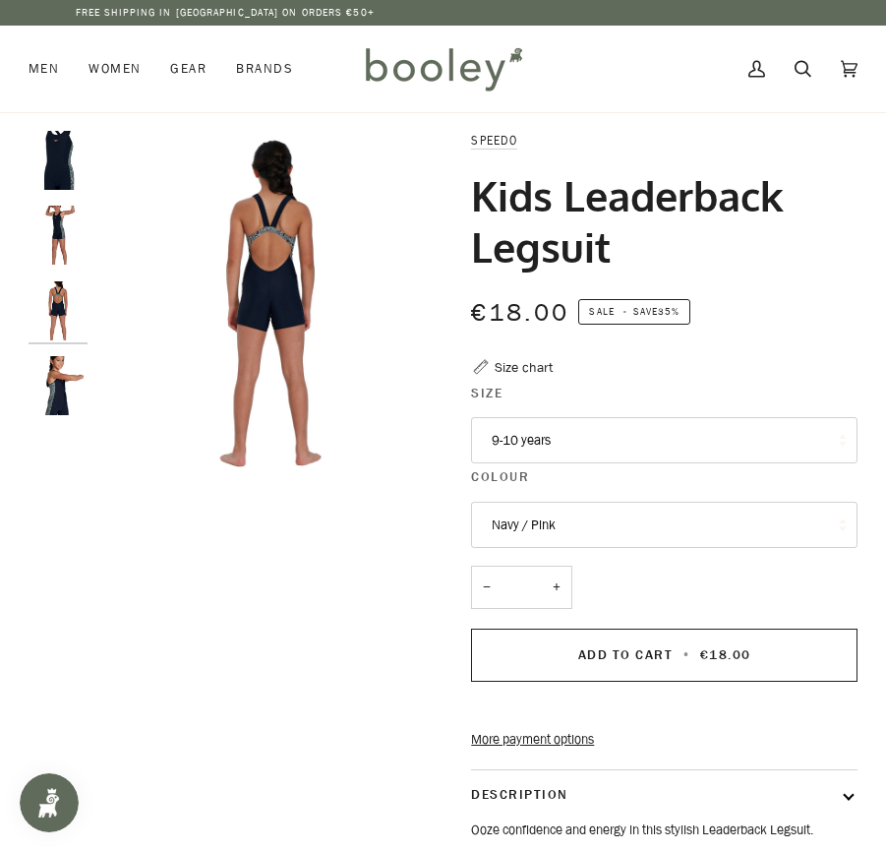
click at [67, 370] on img "Speedo Kids Leaderback Legsuit - Booley Galway" at bounding box center [58, 385] width 59 height 59
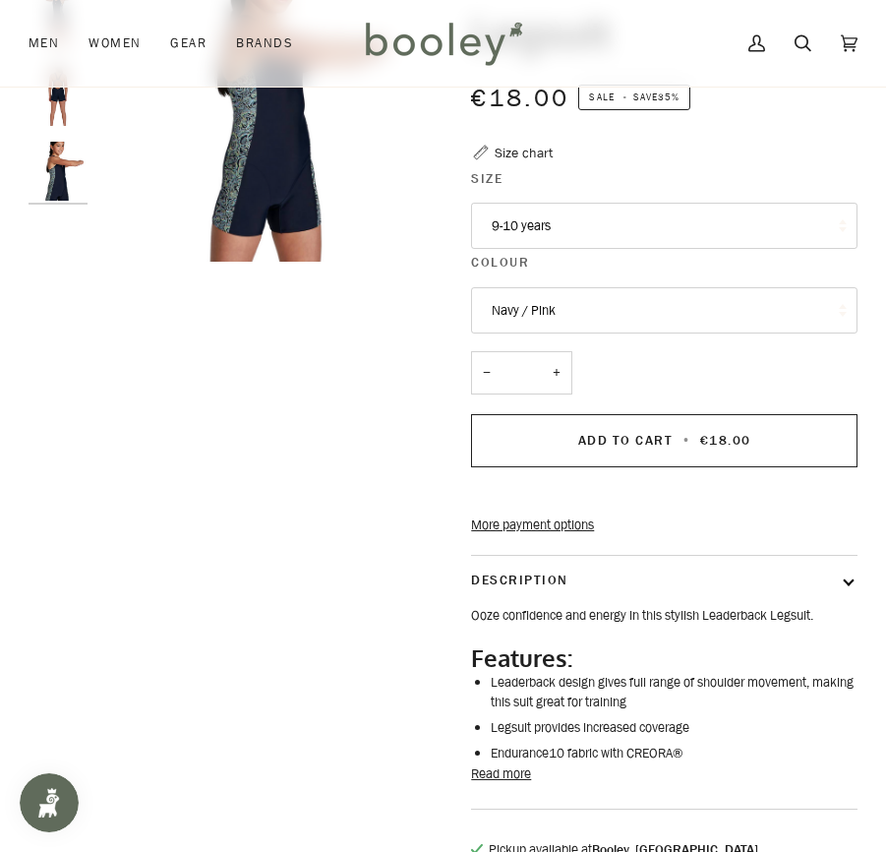
scroll to position [291, 0]
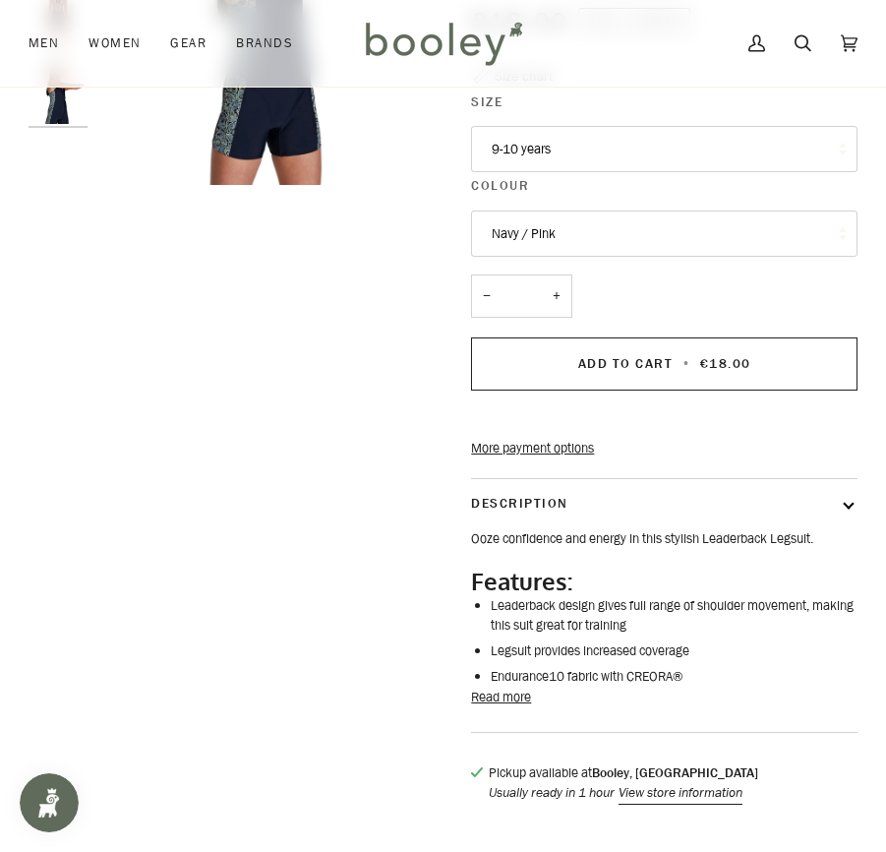
click at [492, 707] on button "Read more" at bounding box center [501, 698] width 60 height 20
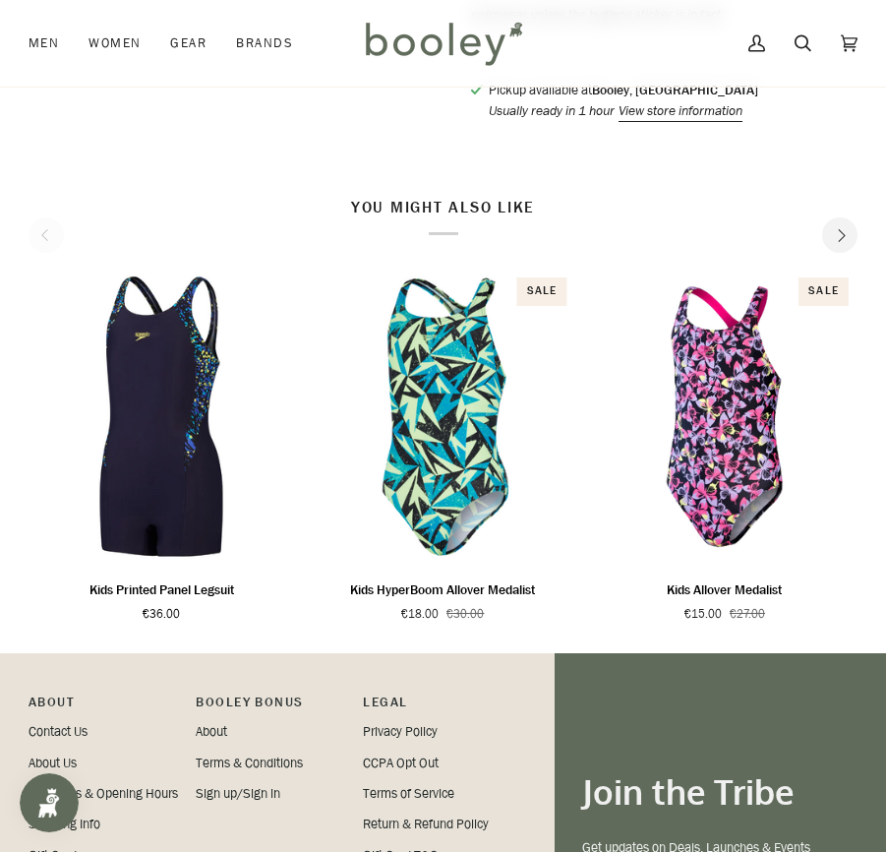
scroll to position [1141, 0]
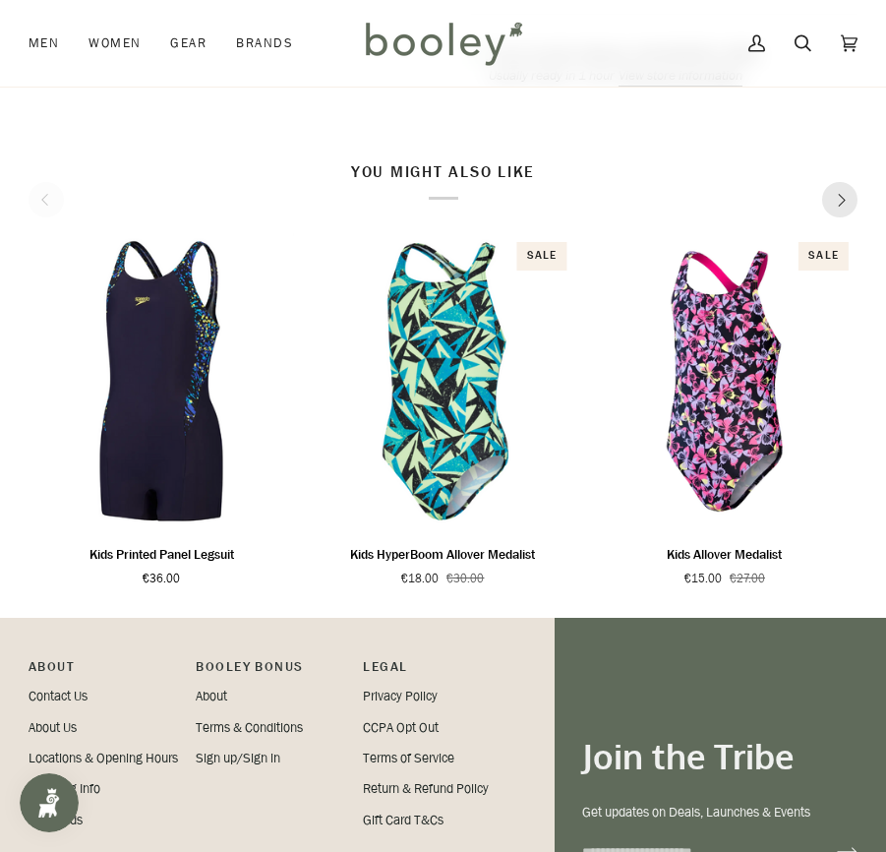
click at [840, 217] on button "Next" at bounding box center [839, 199] width 35 height 35
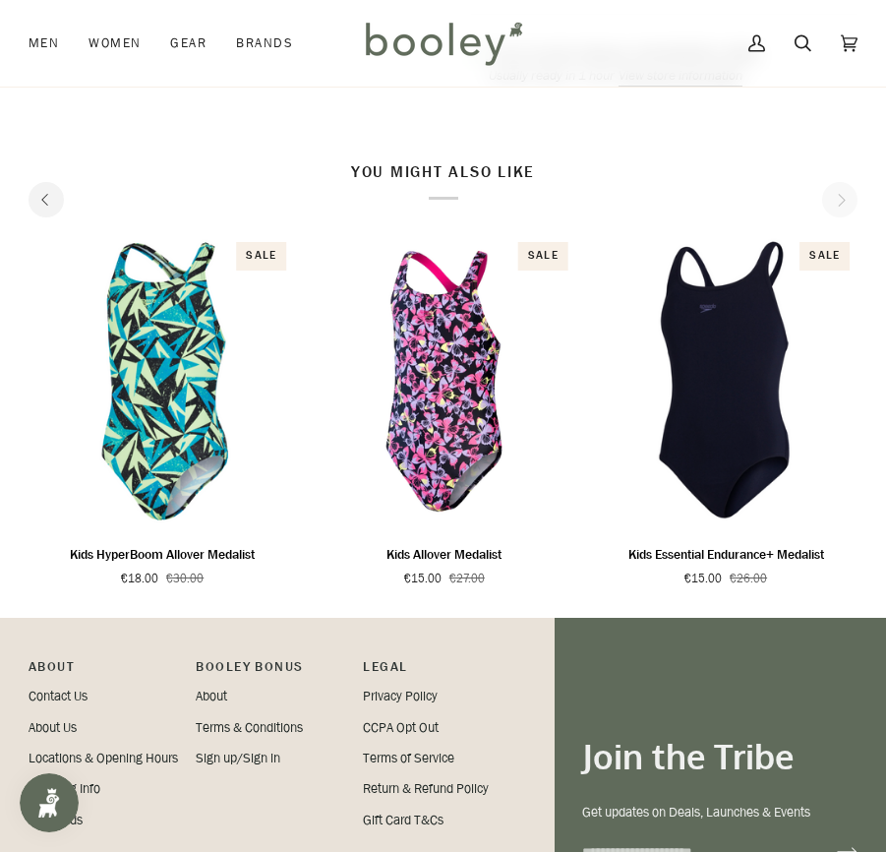
click at [840, 240] on div "You might also like Related products Recently viewed See all See all Quick view…" at bounding box center [443, 376] width 829 height 428
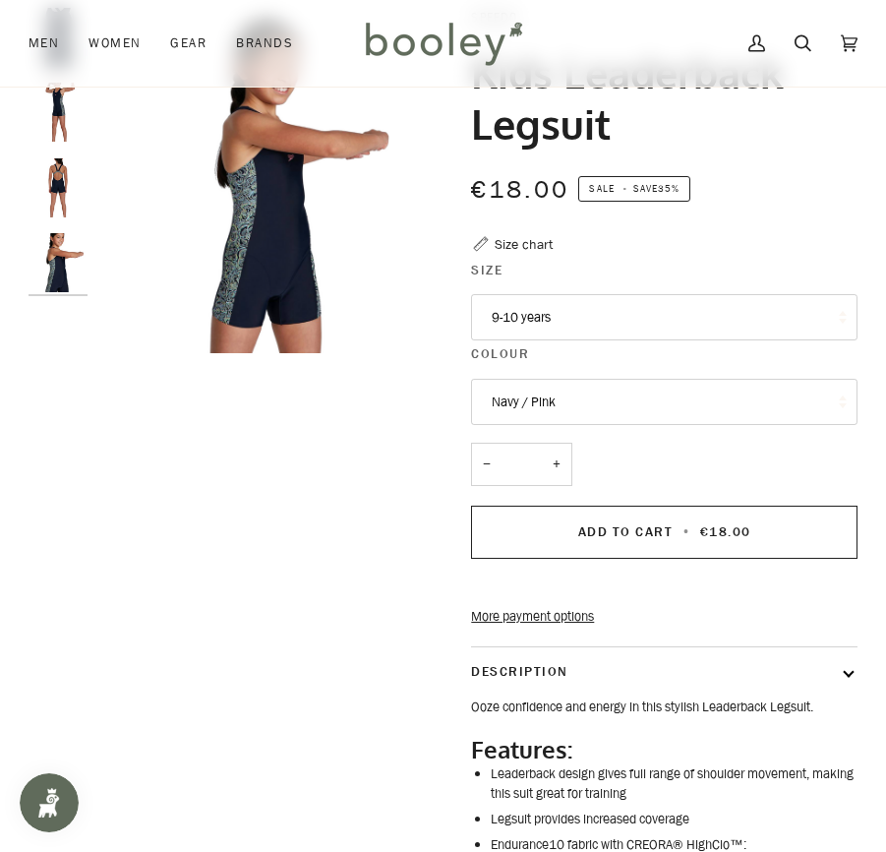
scroll to position [0, 0]
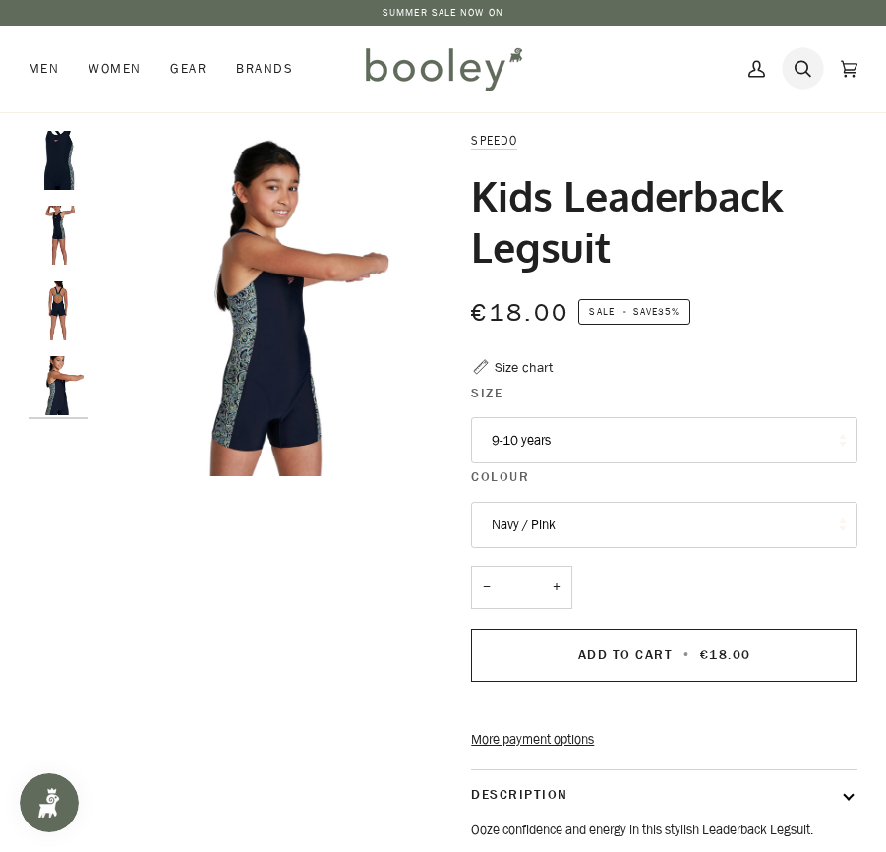
click at [806, 67] on icon at bounding box center [803, 69] width 17 height 30
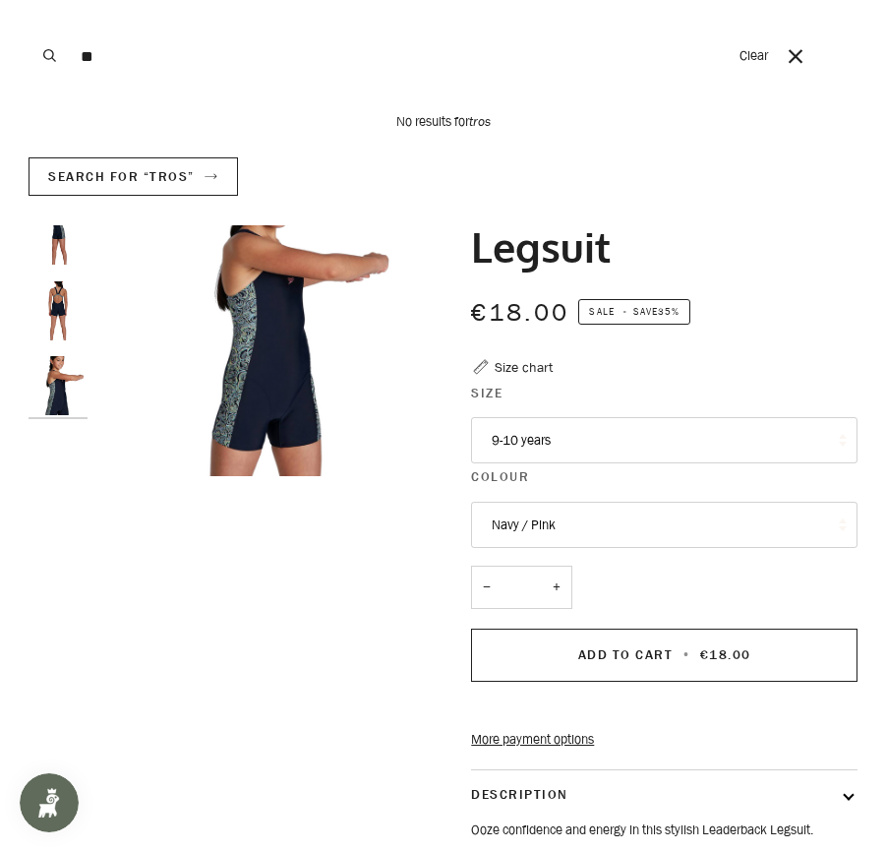
type input "*"
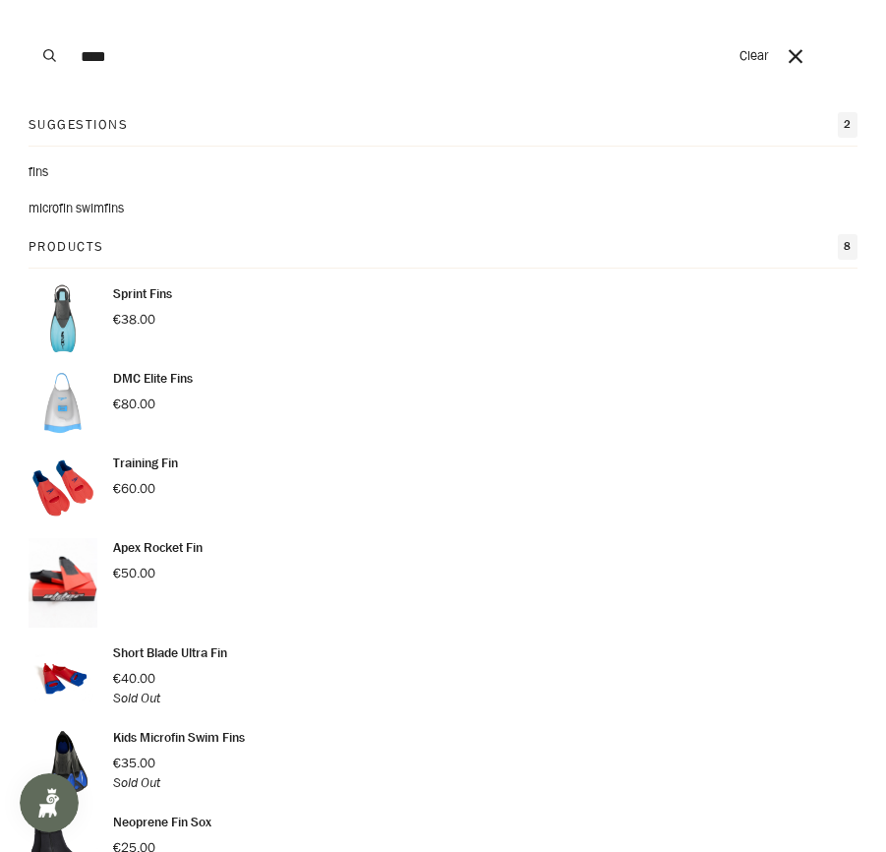
type input "****"
click at [29, 0] on button "Search" at bounding box center [50, 56] width 43 height 112
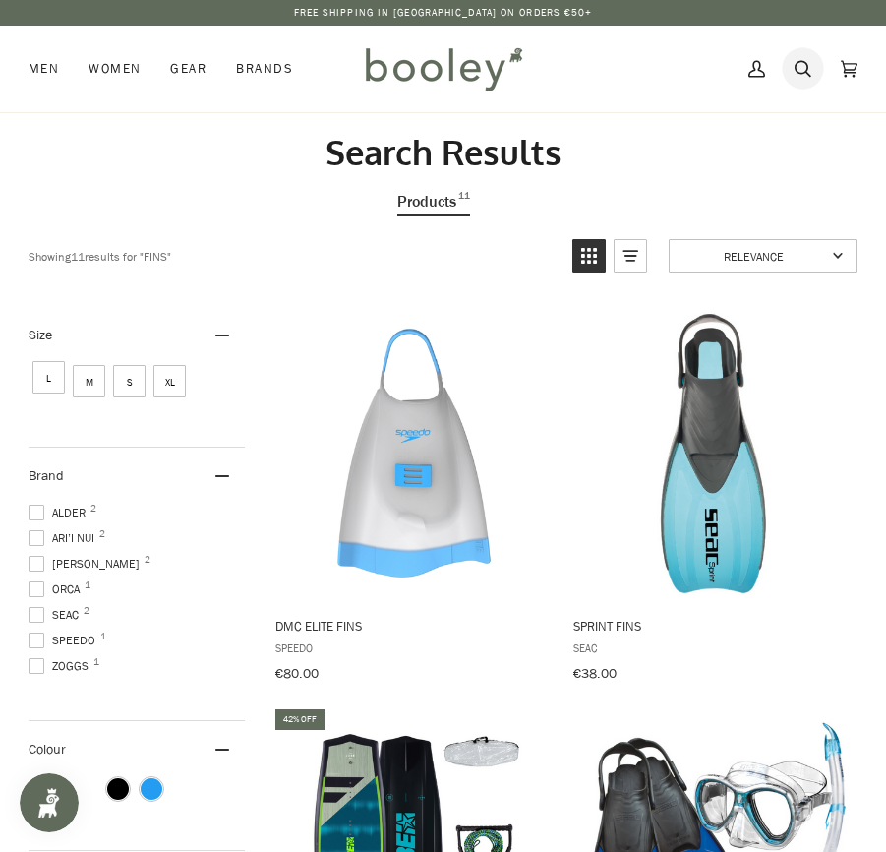
click at [807, 72] on icon at bounding box center [803, 68] width 17 height 17
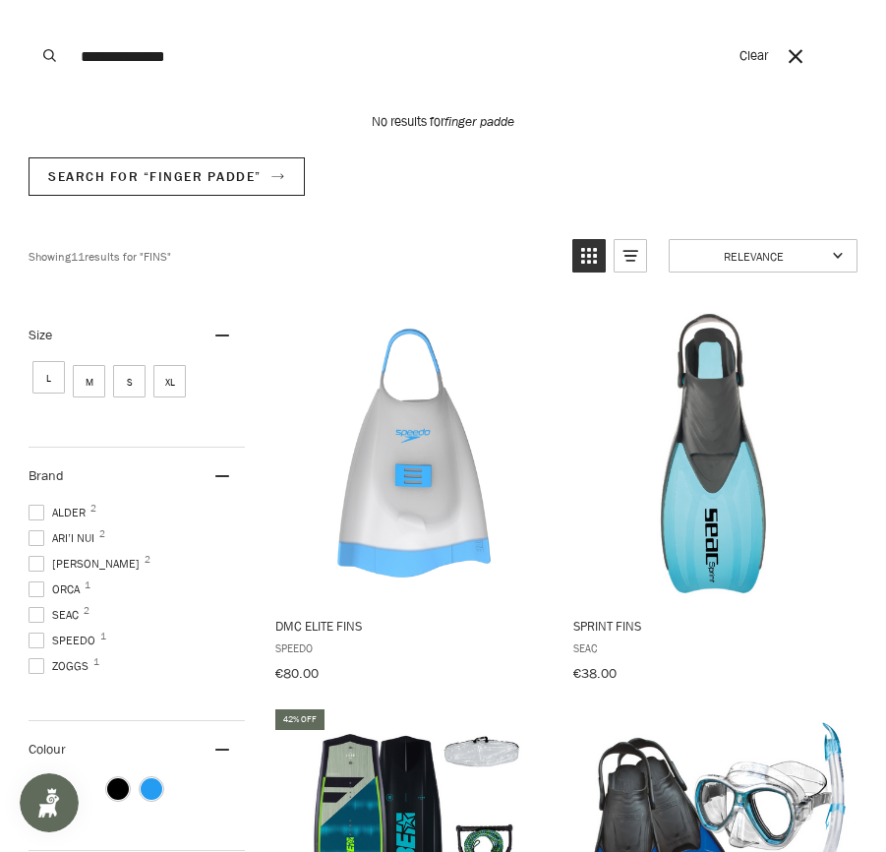
type input "**********"
click at [29, 0] on button "Search" at bounding box center [50, 56] width 43 height 112
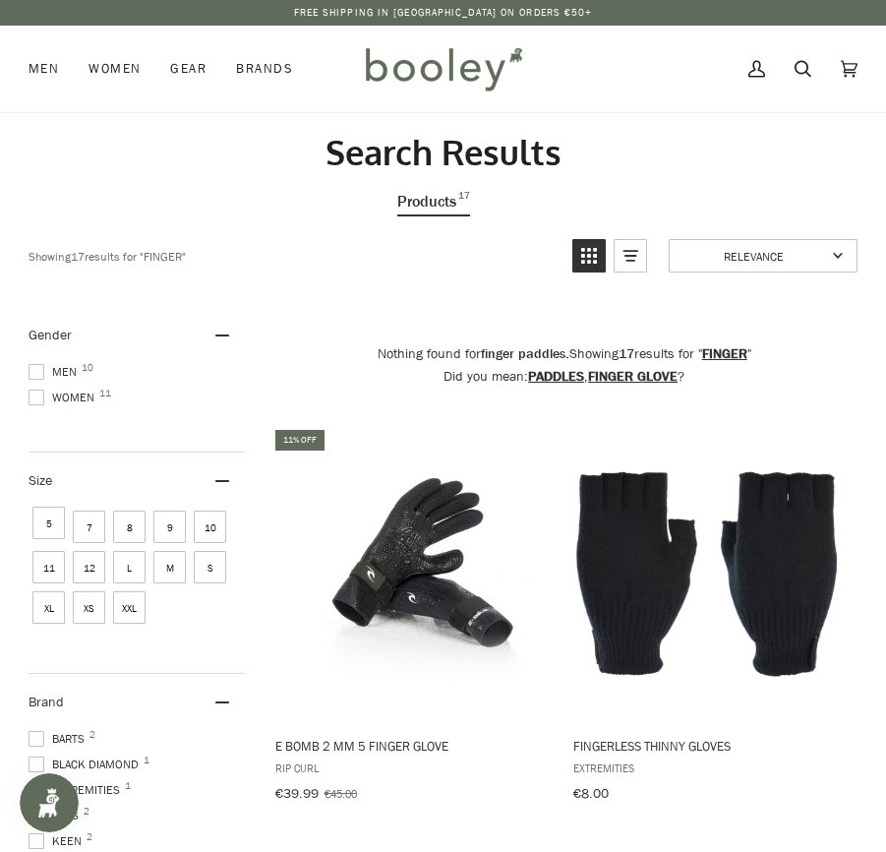
click at [804, 70] on icon at bounding box center [803, 69] width 17 height 30
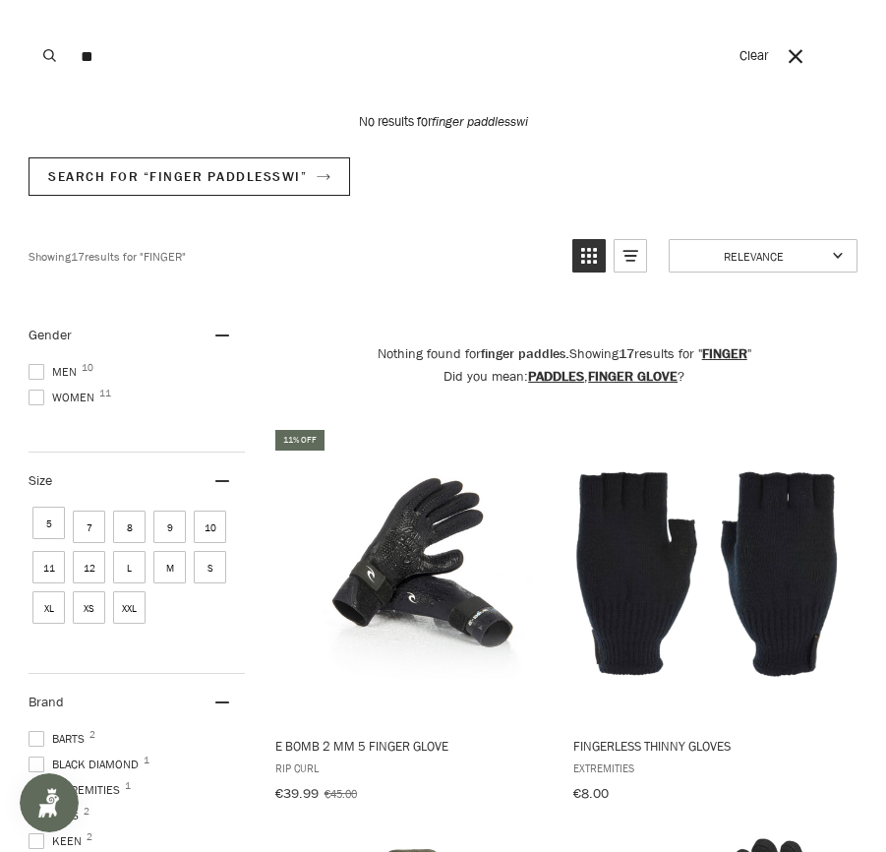
type input "*"
type input "**********"
click at [29, 0] on button "Search" at bounding box center [50, 56] width 43 height 112
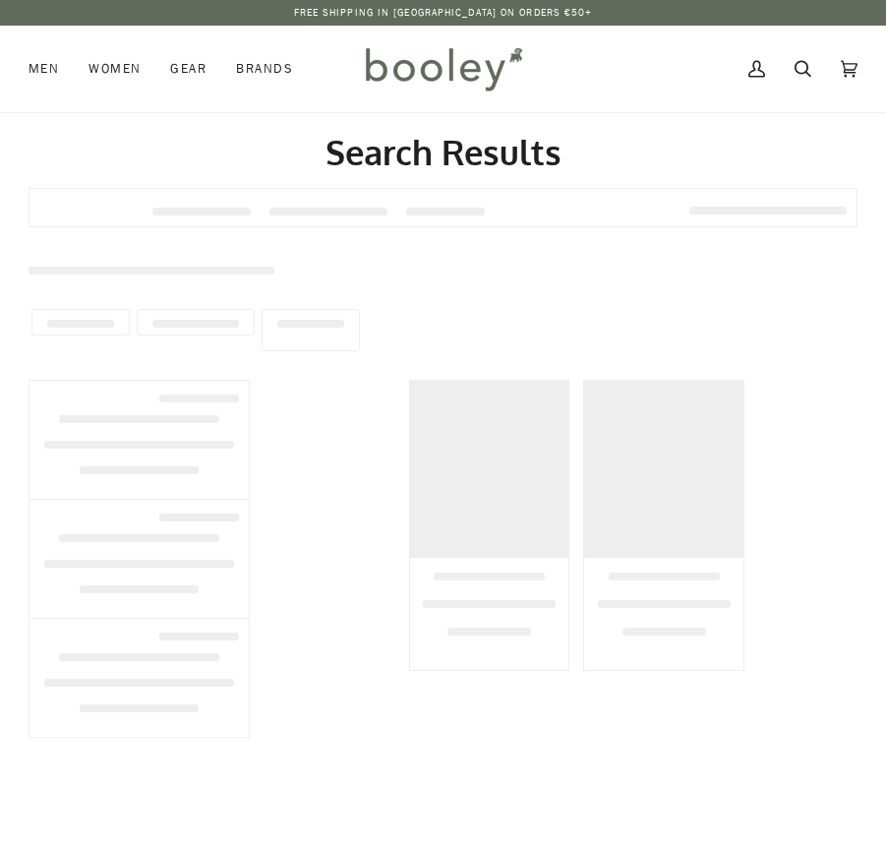
type input "**********"
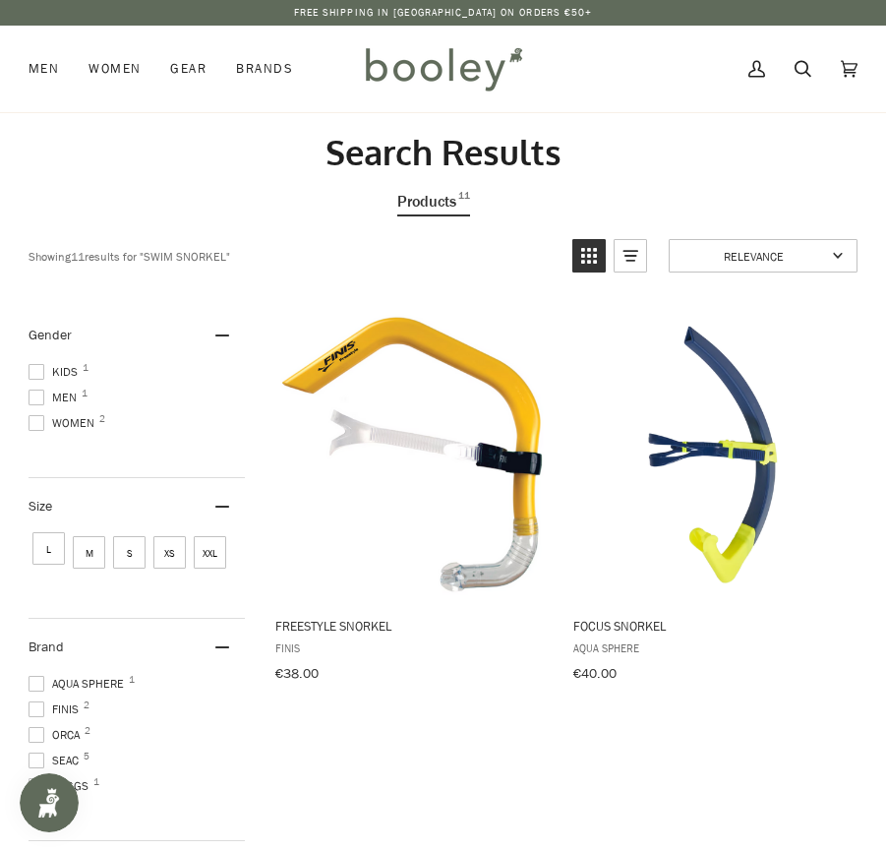
click at [44, 368] on span "Kids 1" at bounding box center [56, 372] width 55 height 18
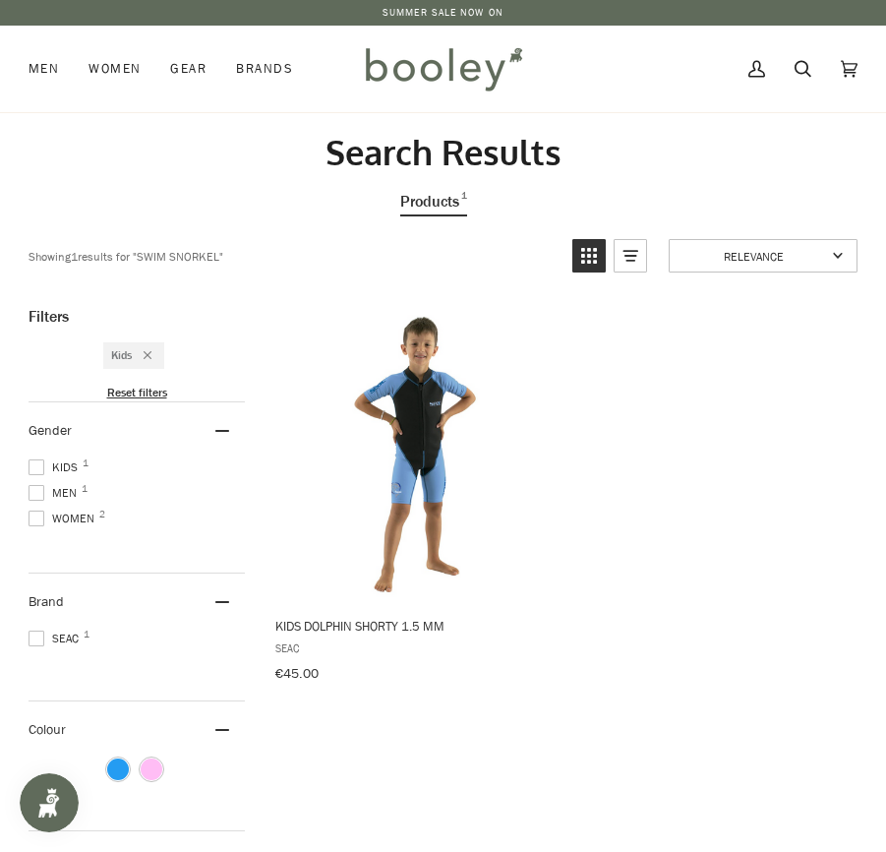
click at [37, 512] on span at bounding box center [37, 519] width 16 height 16
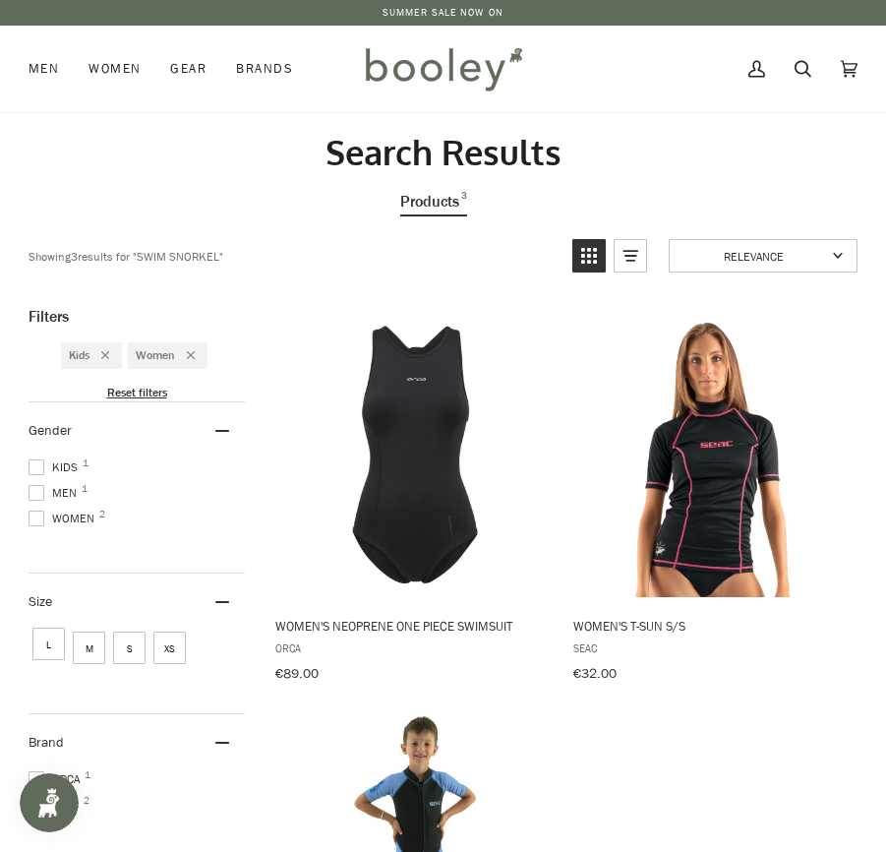
click at [37, 512] on span at bounding box center [37, 519] width 16 height 16
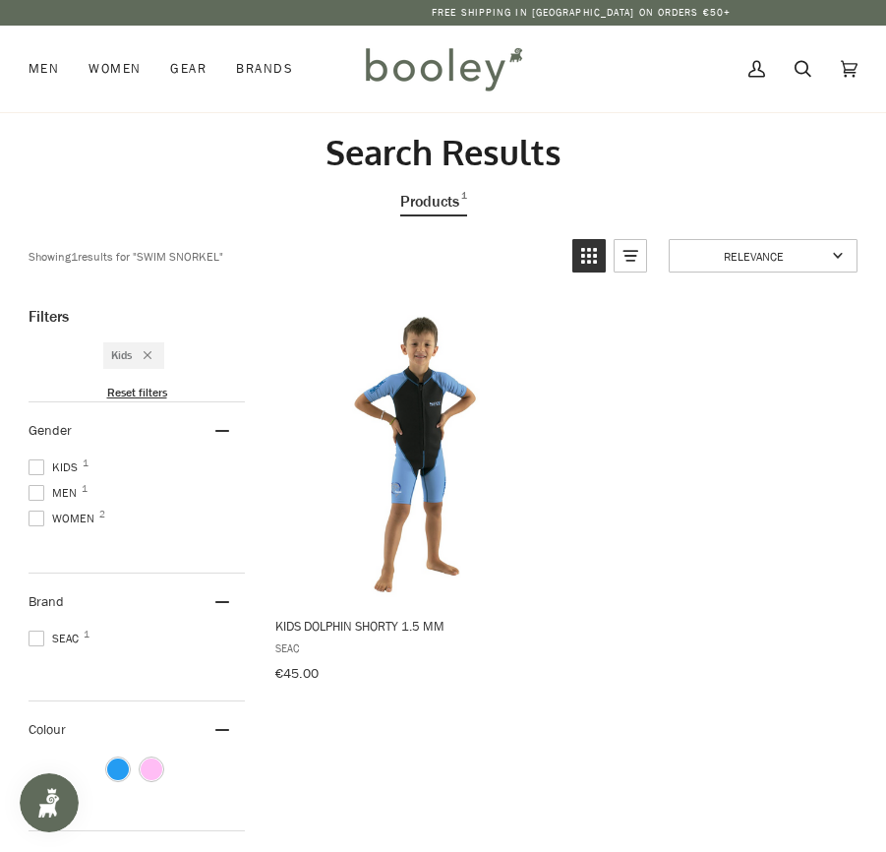
click at [37, 459] on span at bounding box center [37, 467] width 16 height 16
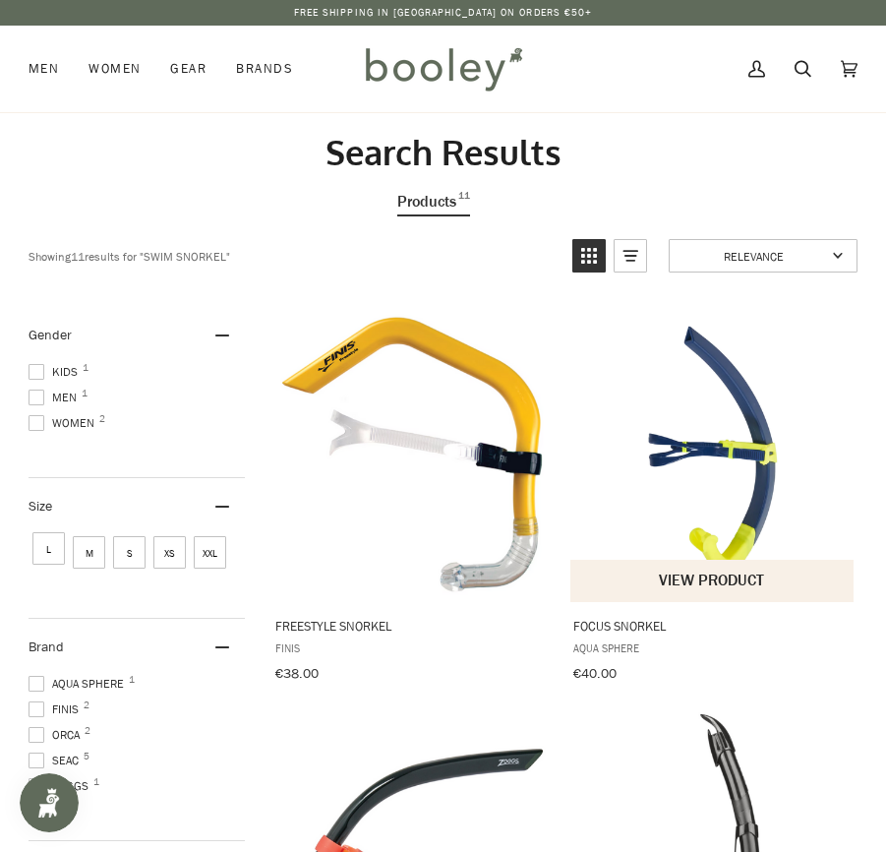
click at [722, 496] on img "Focus Snorkel" at bounding box center [713, 455] width 286 height 286
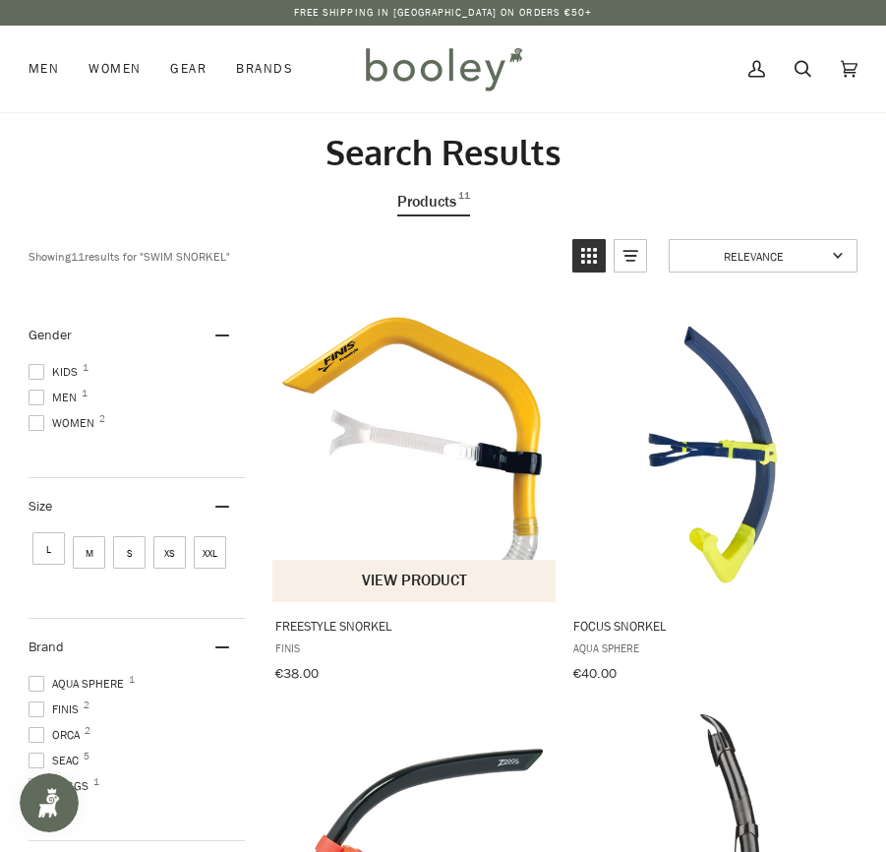
click at [504, 501] on img "Freestyle Snorkel" at bounding box center [415, 455] width 286 height 286
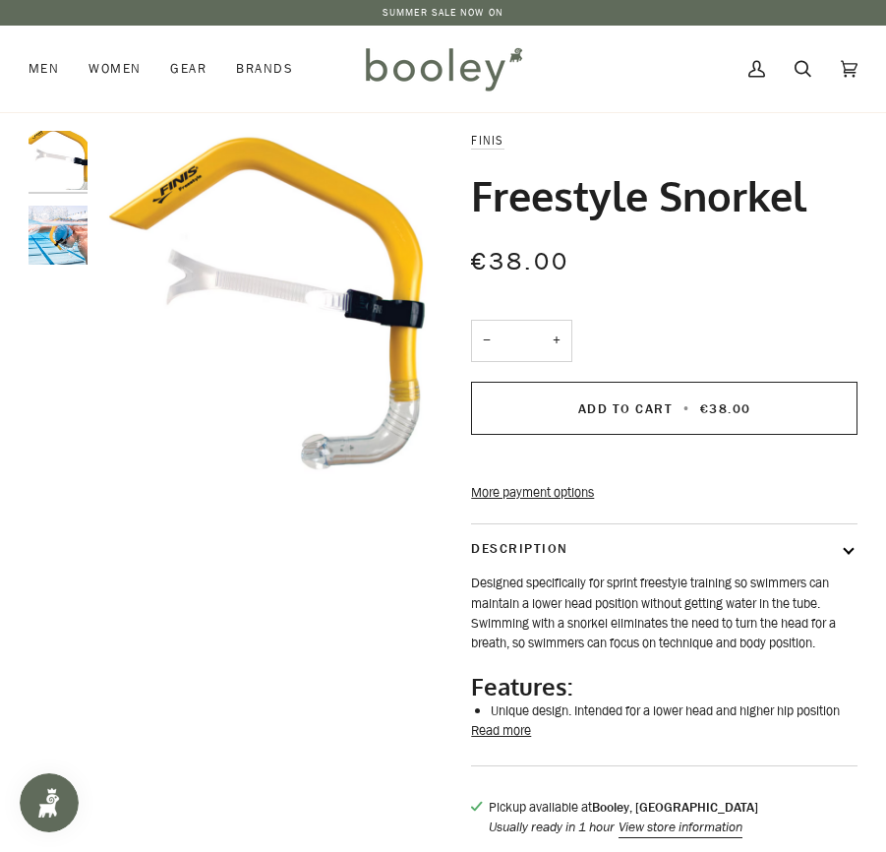
click at [507, 741] on button "Read more" at bounding box center [501, 731] width 60 height 20
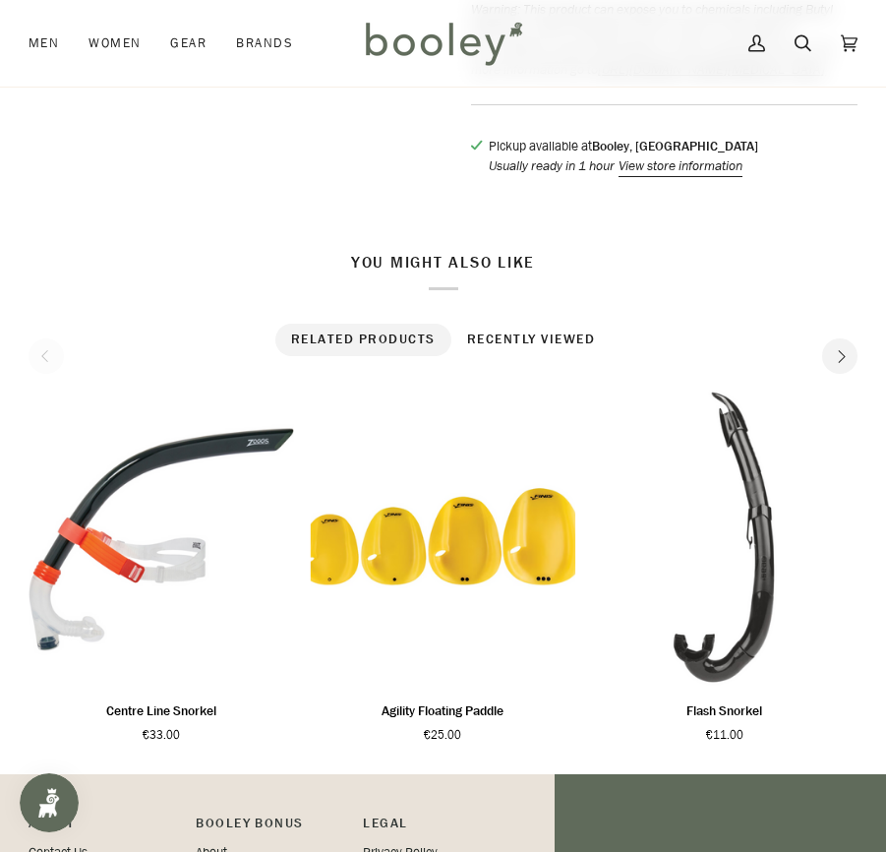
scroll to position [1028, 0]
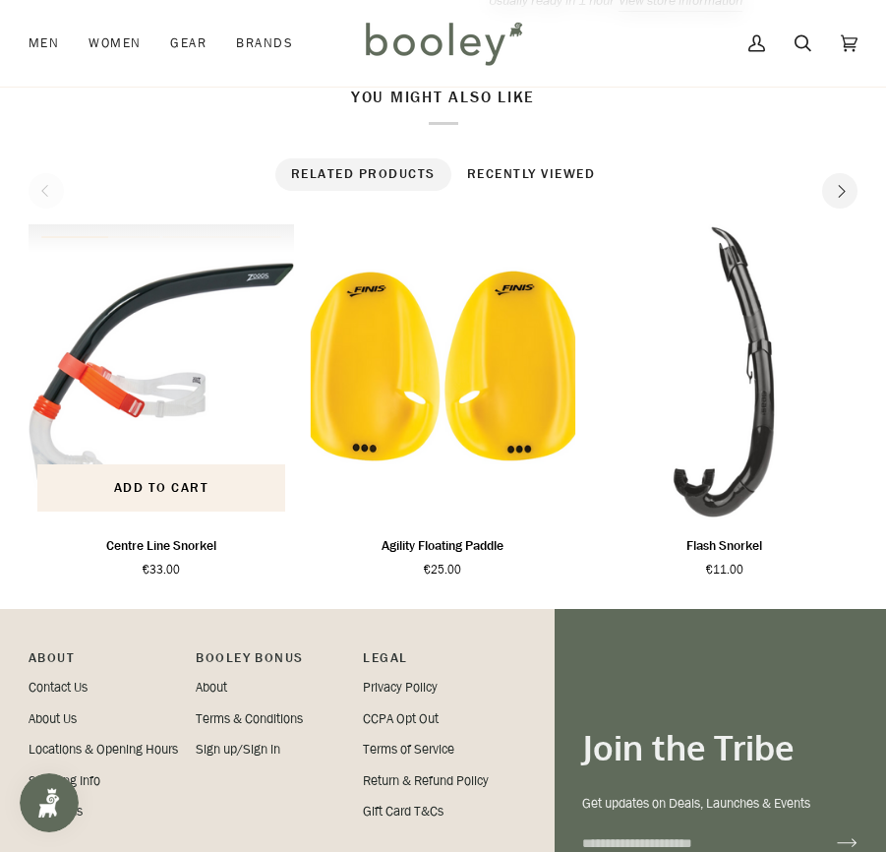
click at [143, 456] on img "Centre Line Snorkel" at bounding box center [162, 372] width 266 height 296
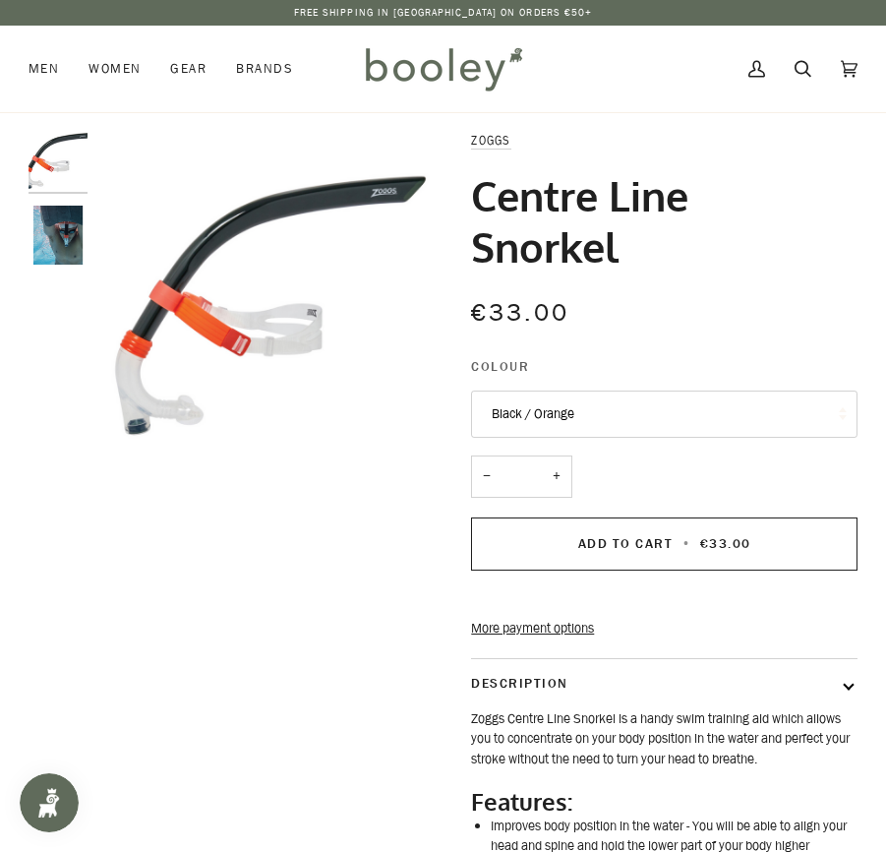
click at [54, 240] on img "Zoggs Centre Line Snorkel Black / Orange - Booley Galway" at bounding box center [58, 235] width 59 height 59
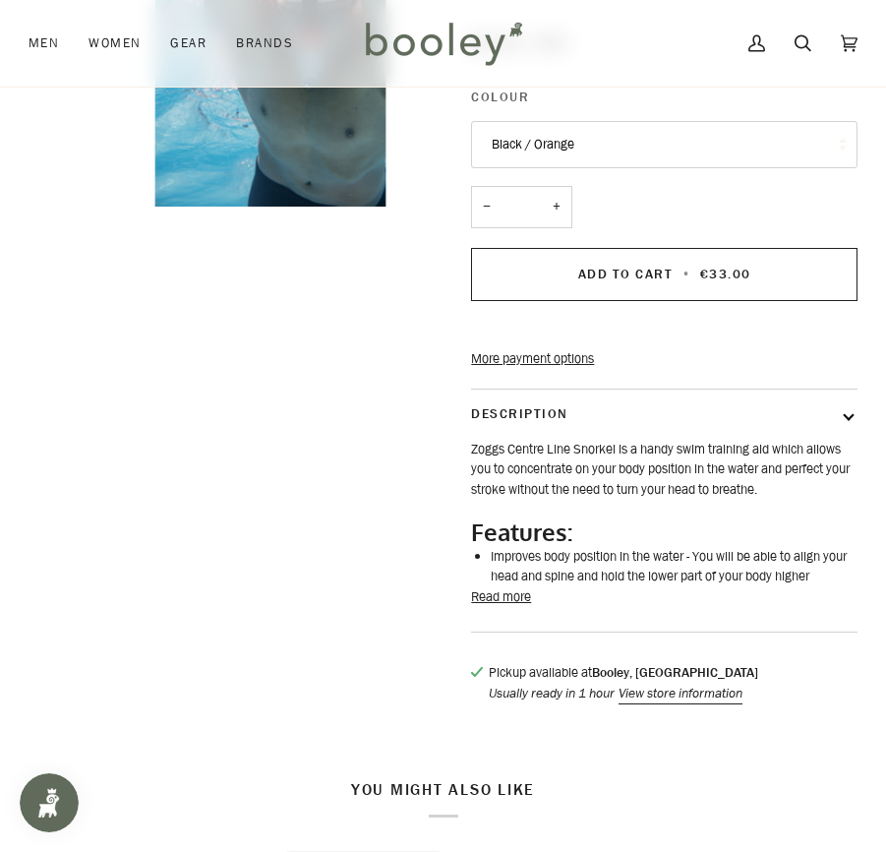
scroll to position [273, 0]
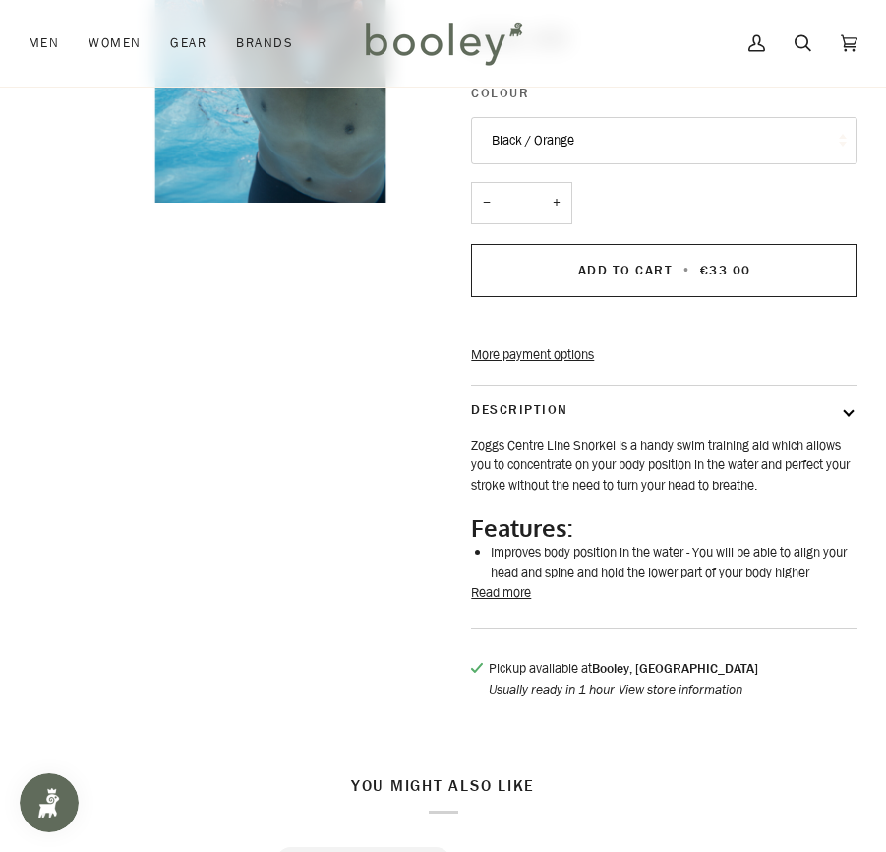
click at [486, 603] on button "Read more" at bounding box center [501, 593] width 60 height 20
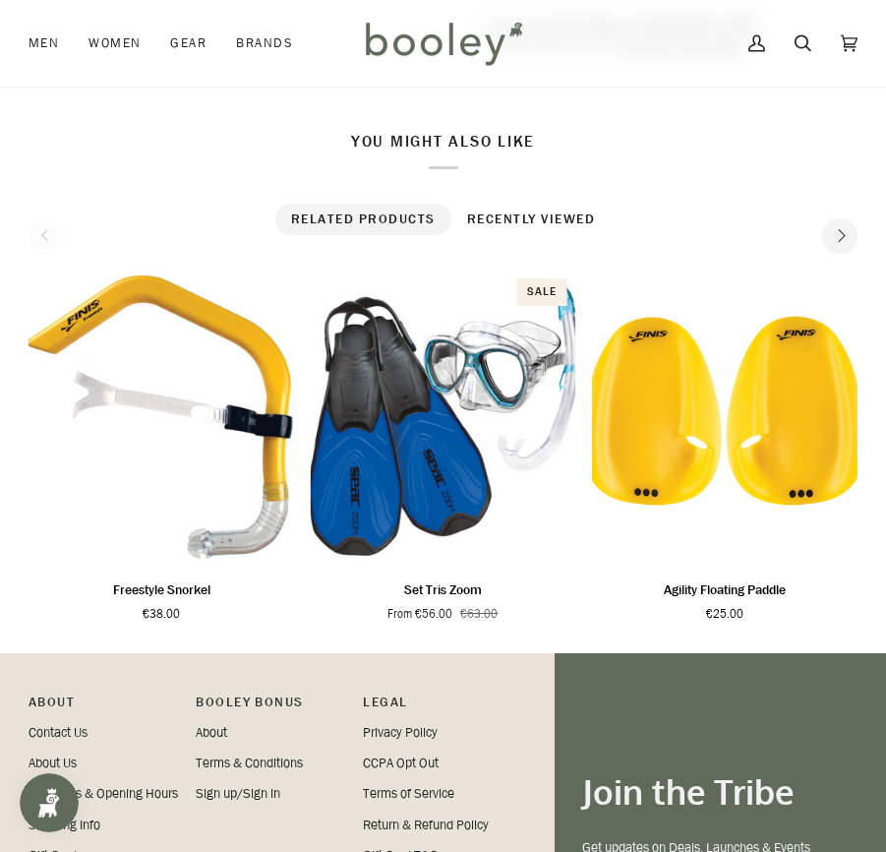
scroll to position [1153, 0]
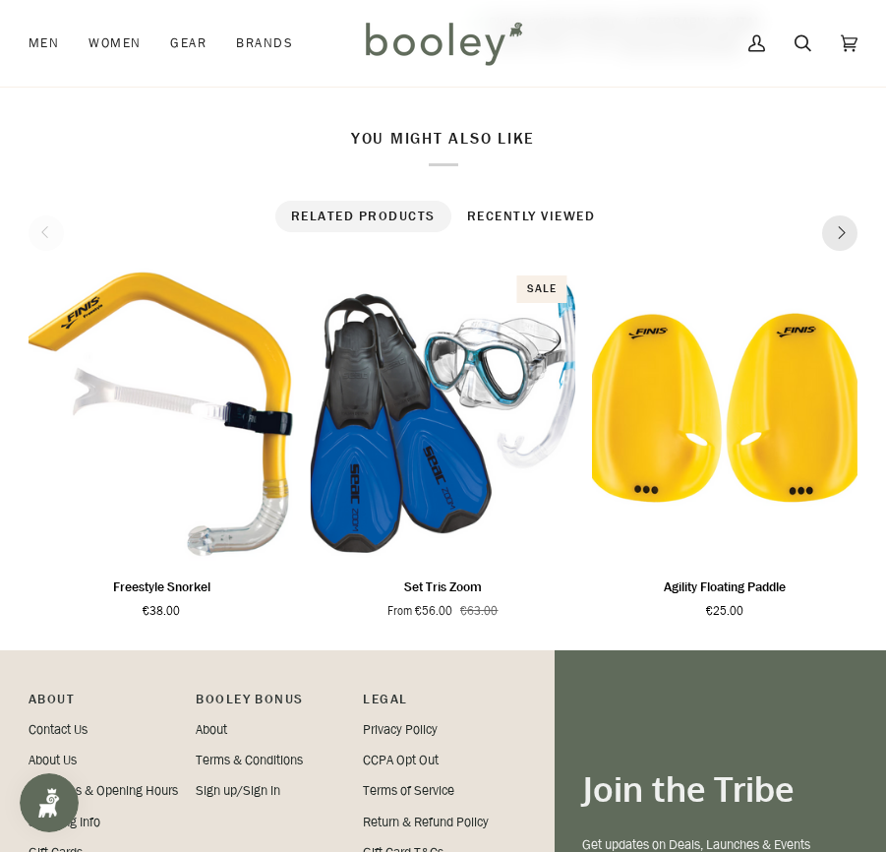
click at [832, 251] on button "Next" at bounding box center [839, 232] width 35 height 35
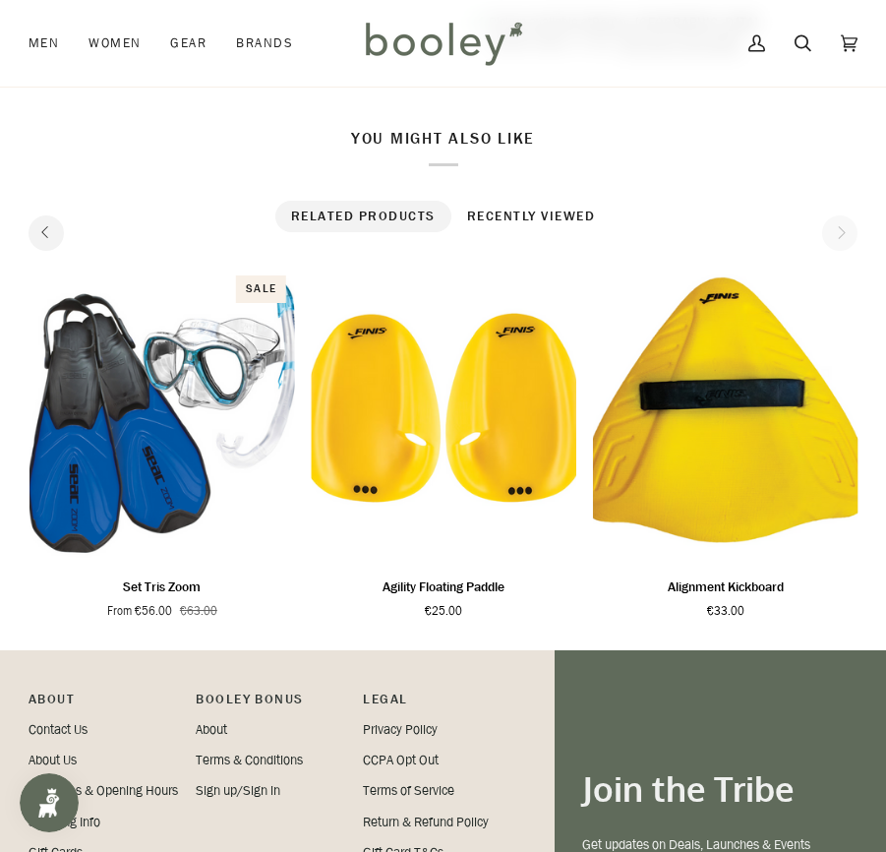
click at [832, 292] on div "Related products Recently viewed See all See all 1 2 Add to cart 1" at bounding box center [443, 412] width 829 height 422
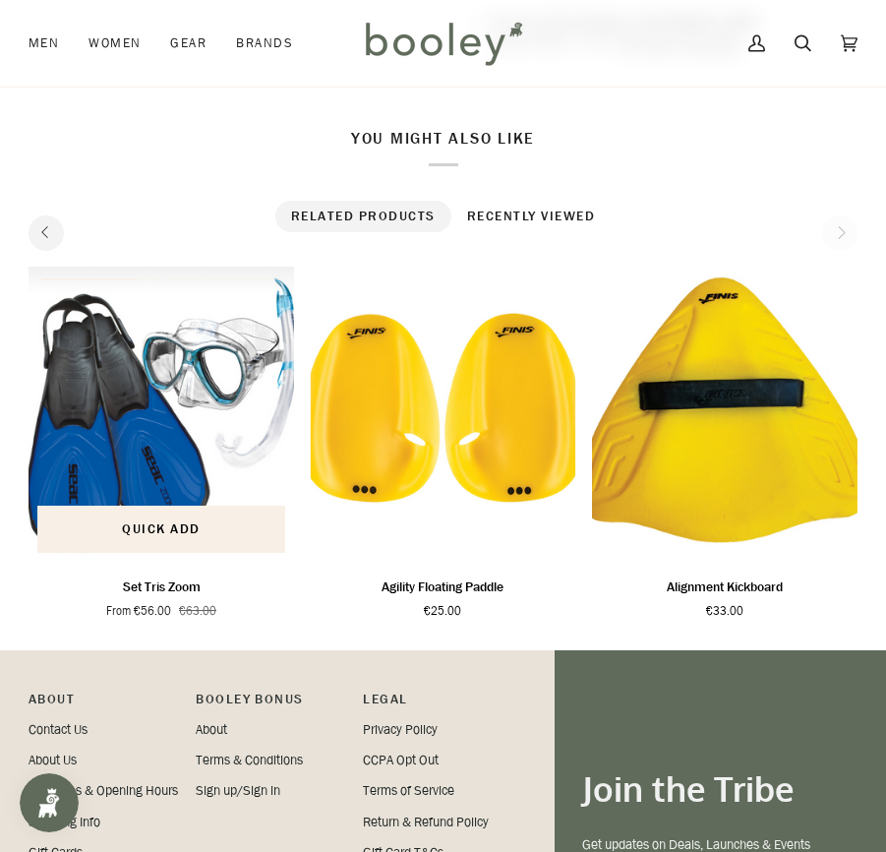
click at [60, 347] on img "Set Tris Zoom" at bounding box center [162, 415] width 266 height 296
